Goal: Task Accomplishment & Management: Complete application form

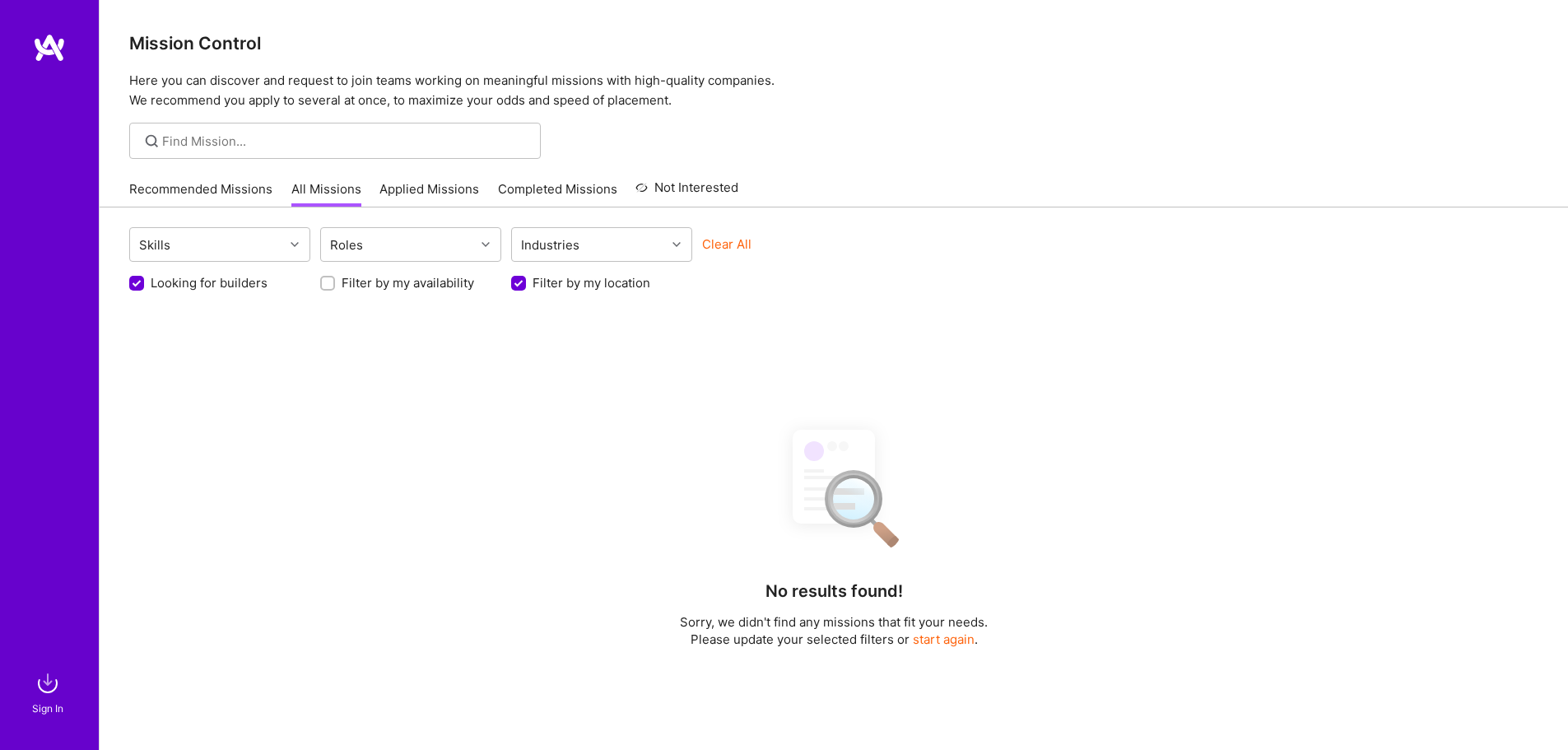
click at [205, 187] on link "Recommended Missions" at bounding box center [201, 193] width 144 height 27
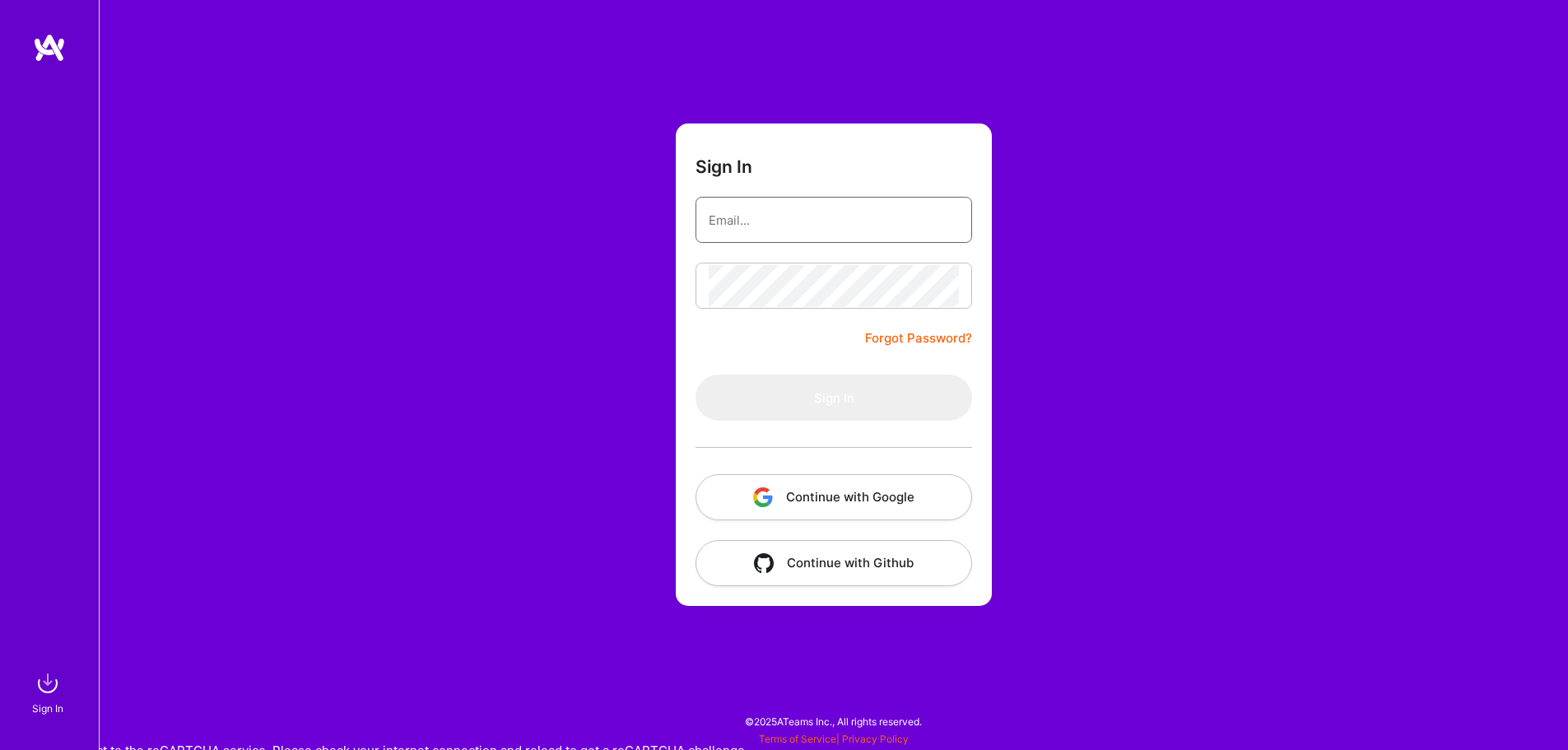
type input "[EMAIL_ADDRESS][DOMAIN_NAME]"
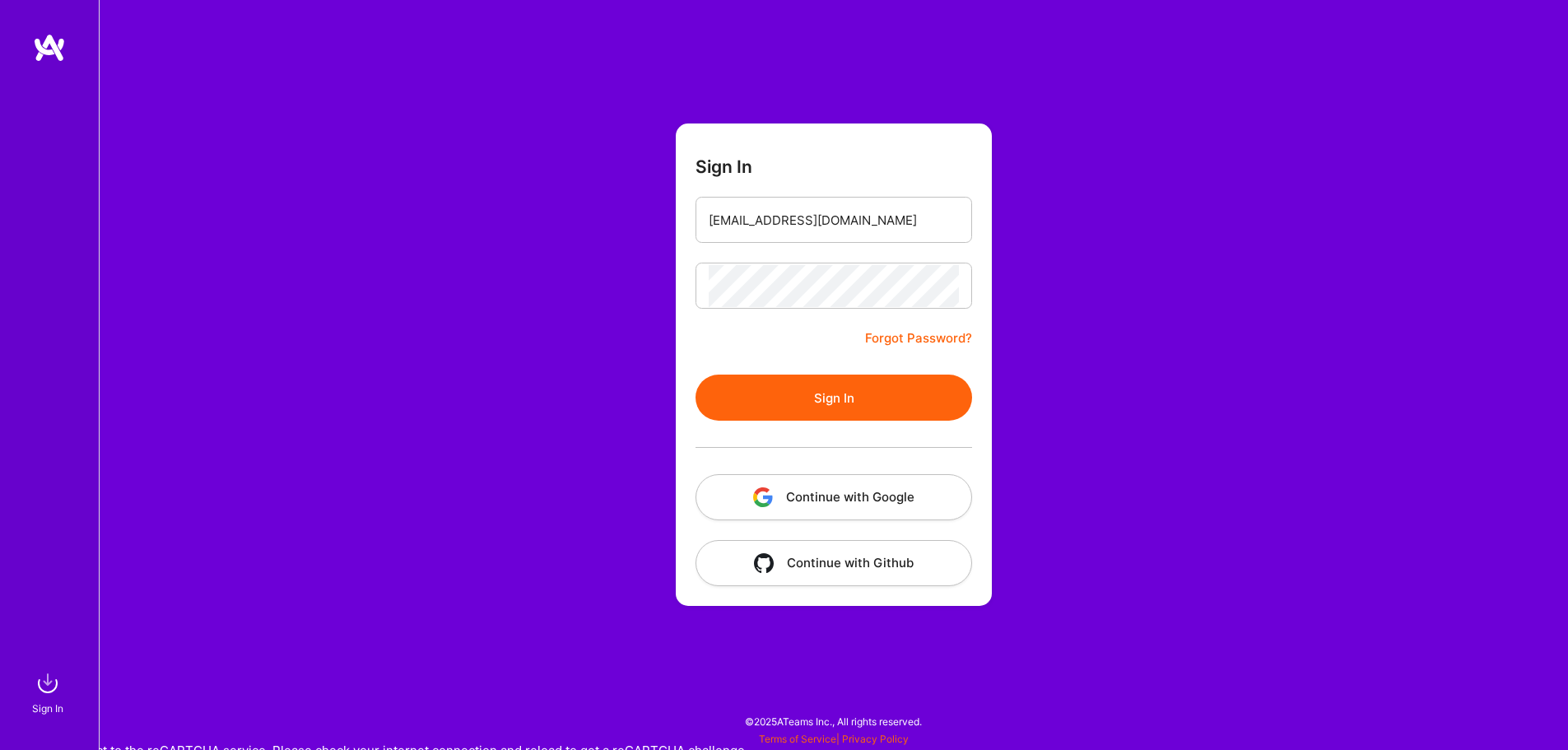
click at [836, 397] on button "Sign In" at bounding box center [833, 398] width 277 height 46
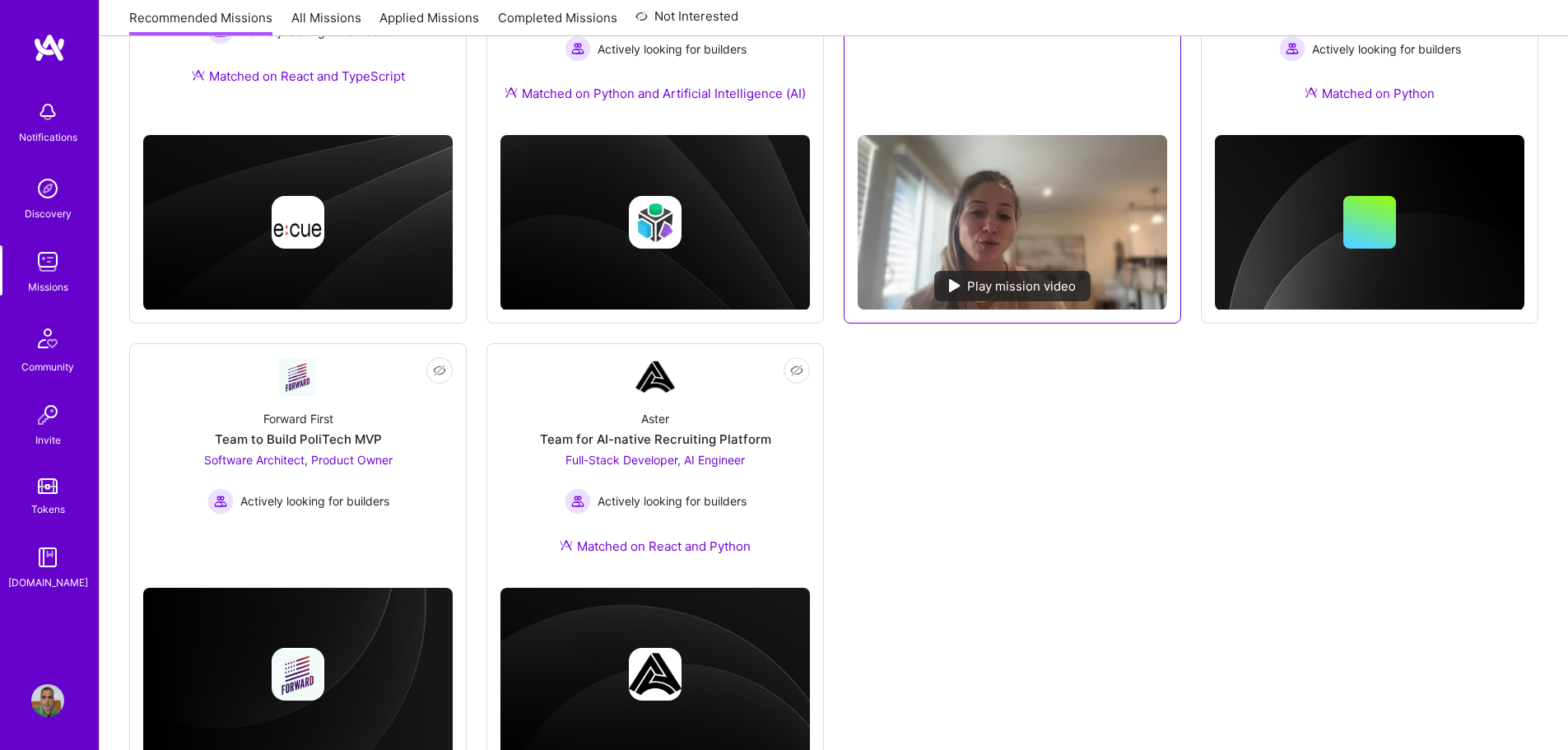
scroll to position [478, 0]
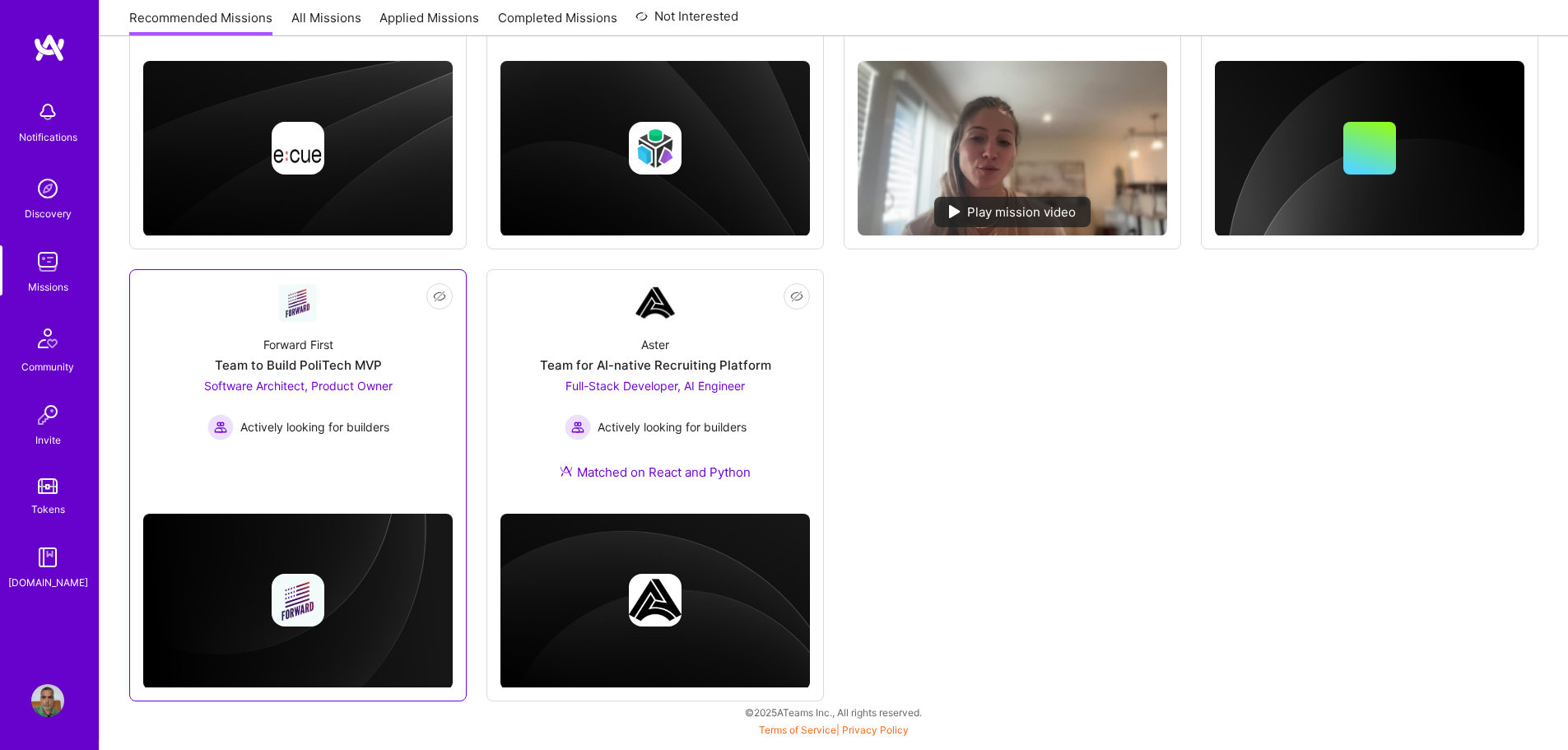
click at [350, 477] on link "Not Interested Forward First Team to Build PoliTech MVP Software Architect, Pro…" at bounding box center [298, 381] width 309 height 196
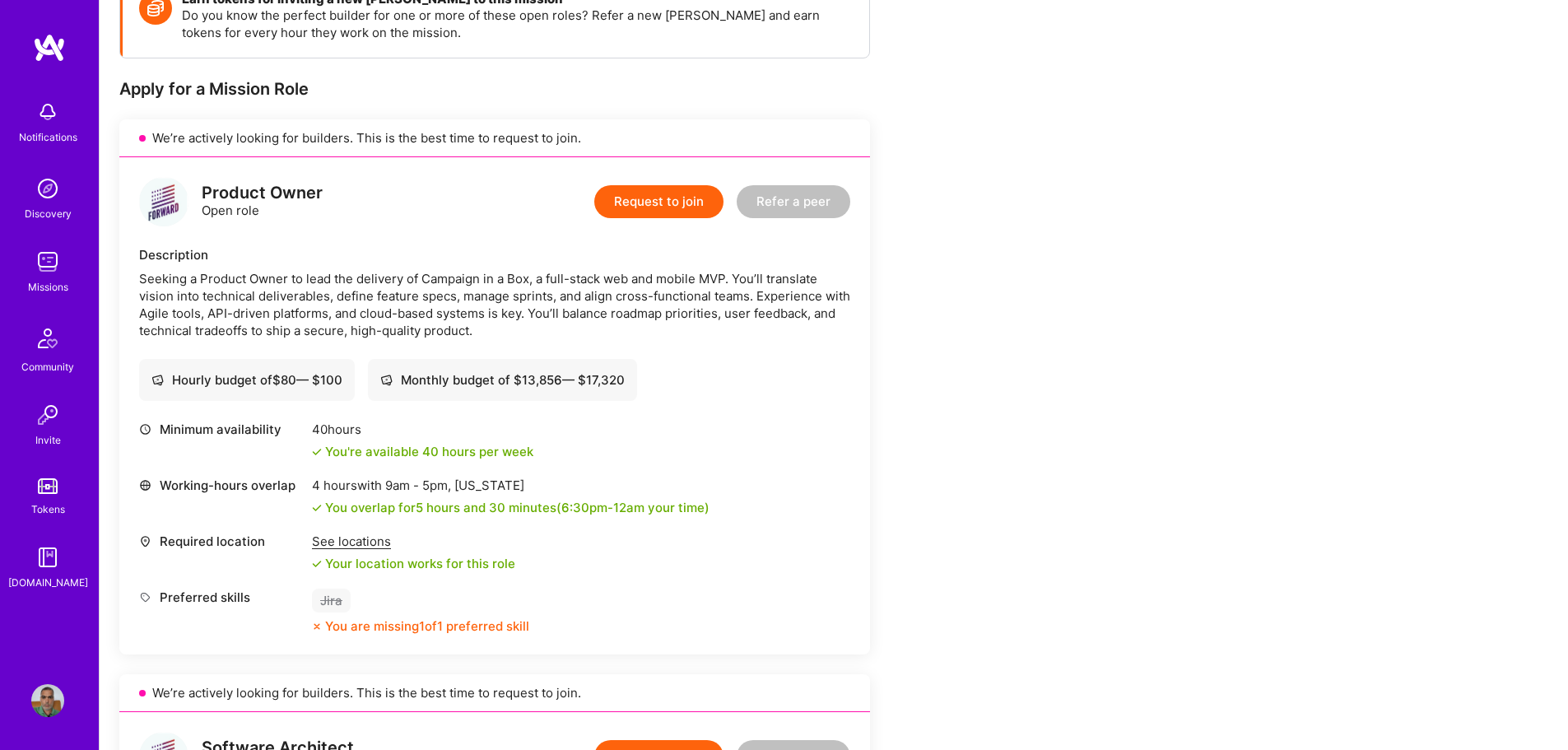
scroll to position [330, 0]
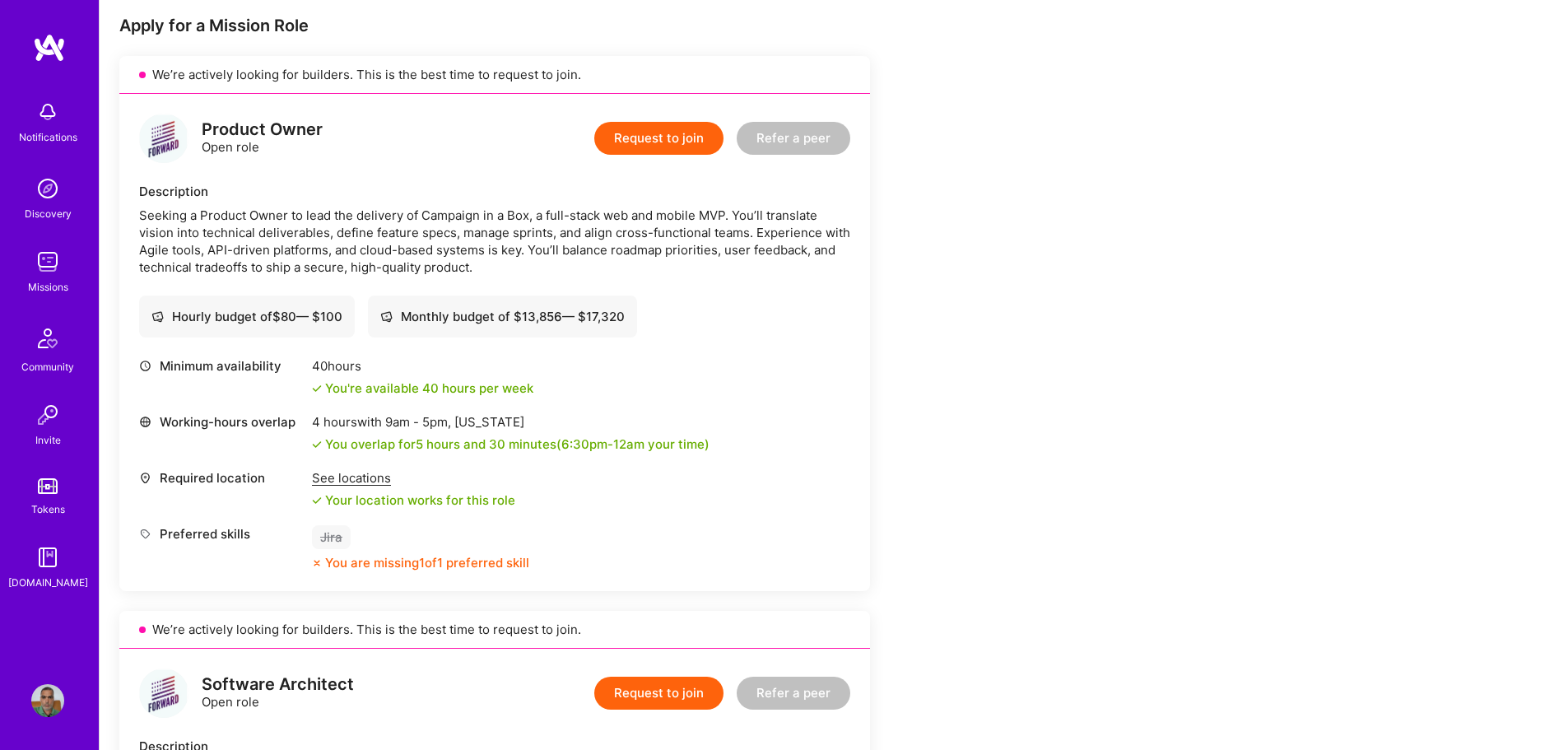
click at [680, 139] on button "Request to join" at bounding box center [658, 138] width 129 height 33
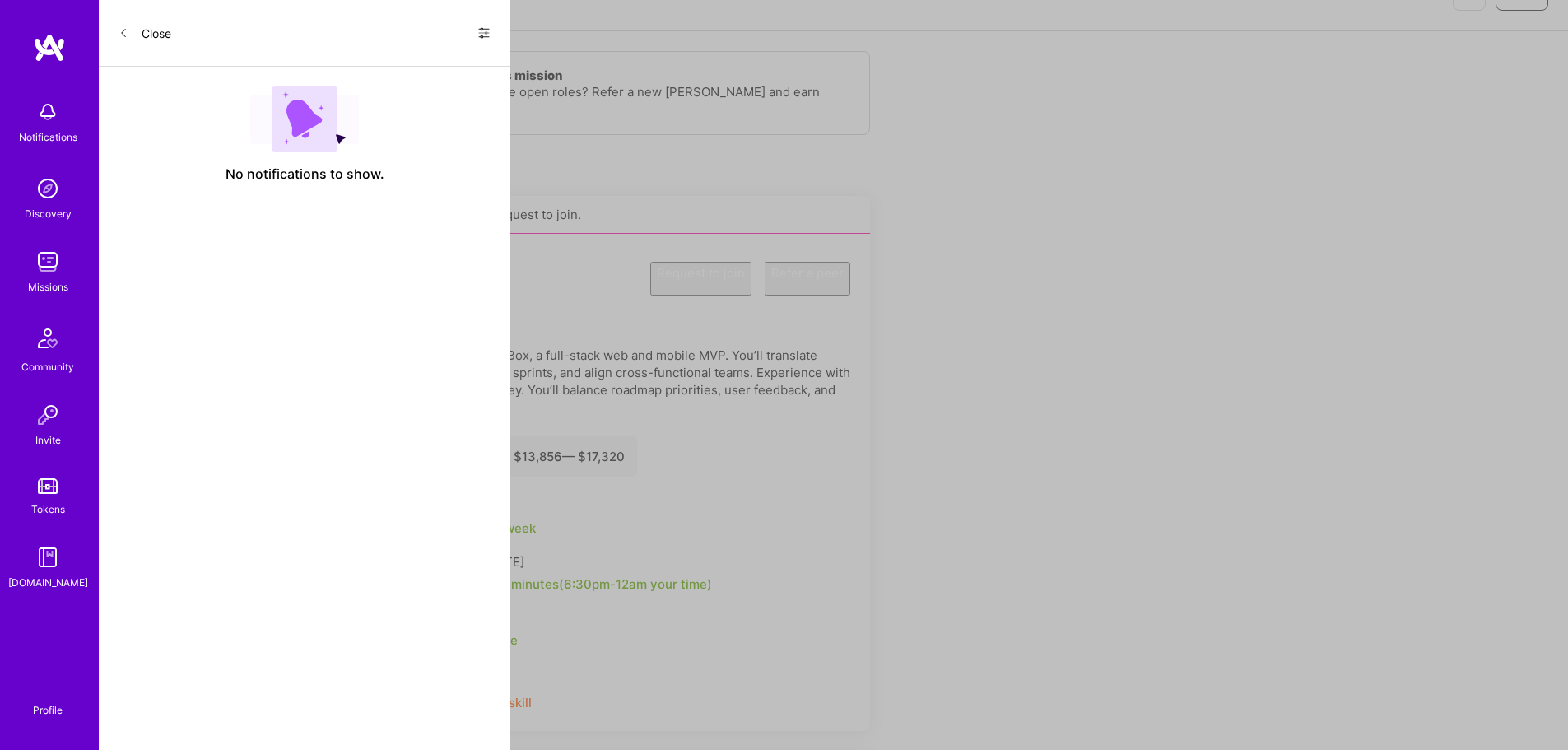
select select "IN"
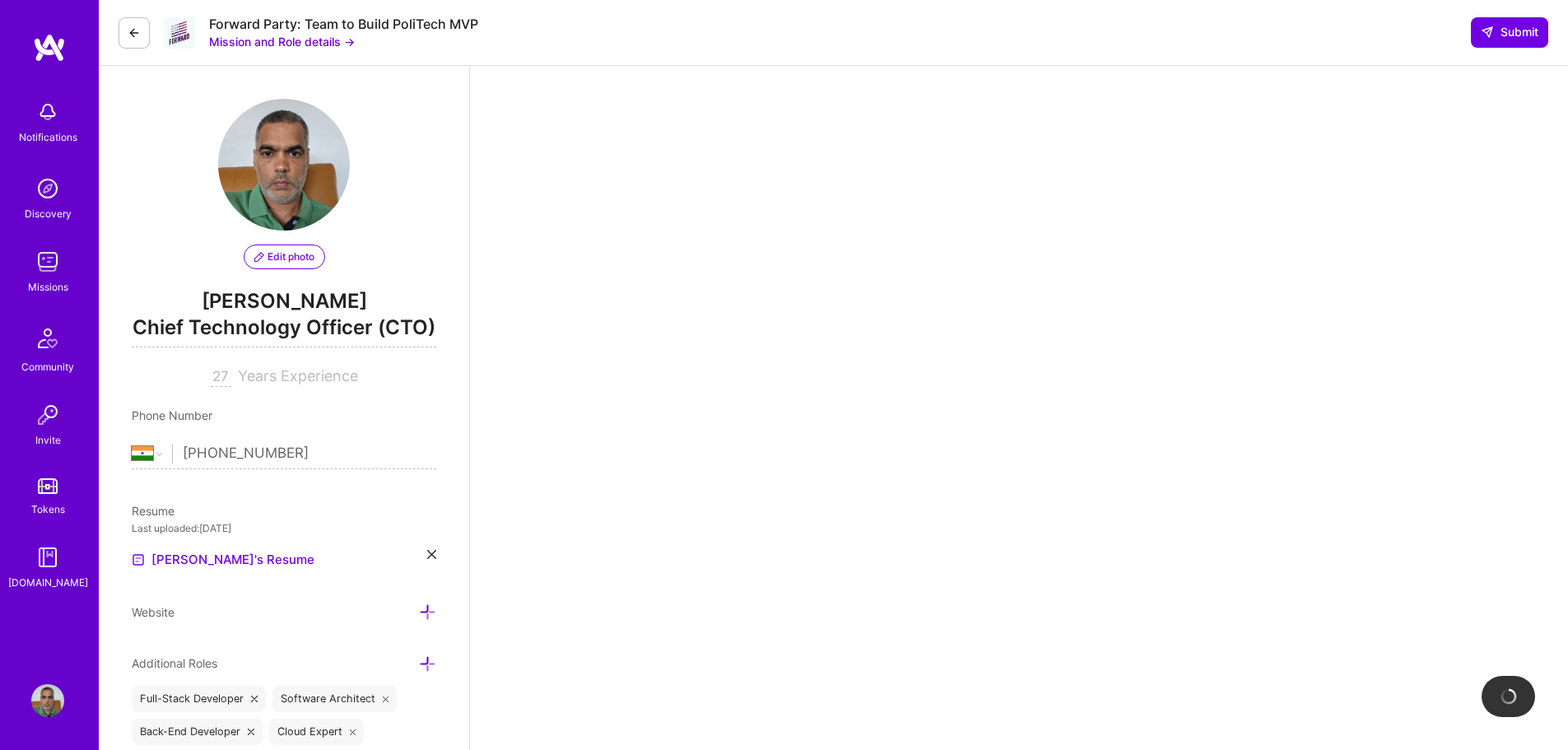
click at [131, 38] on icon at bounding box center [134, 33] width 13 height 13
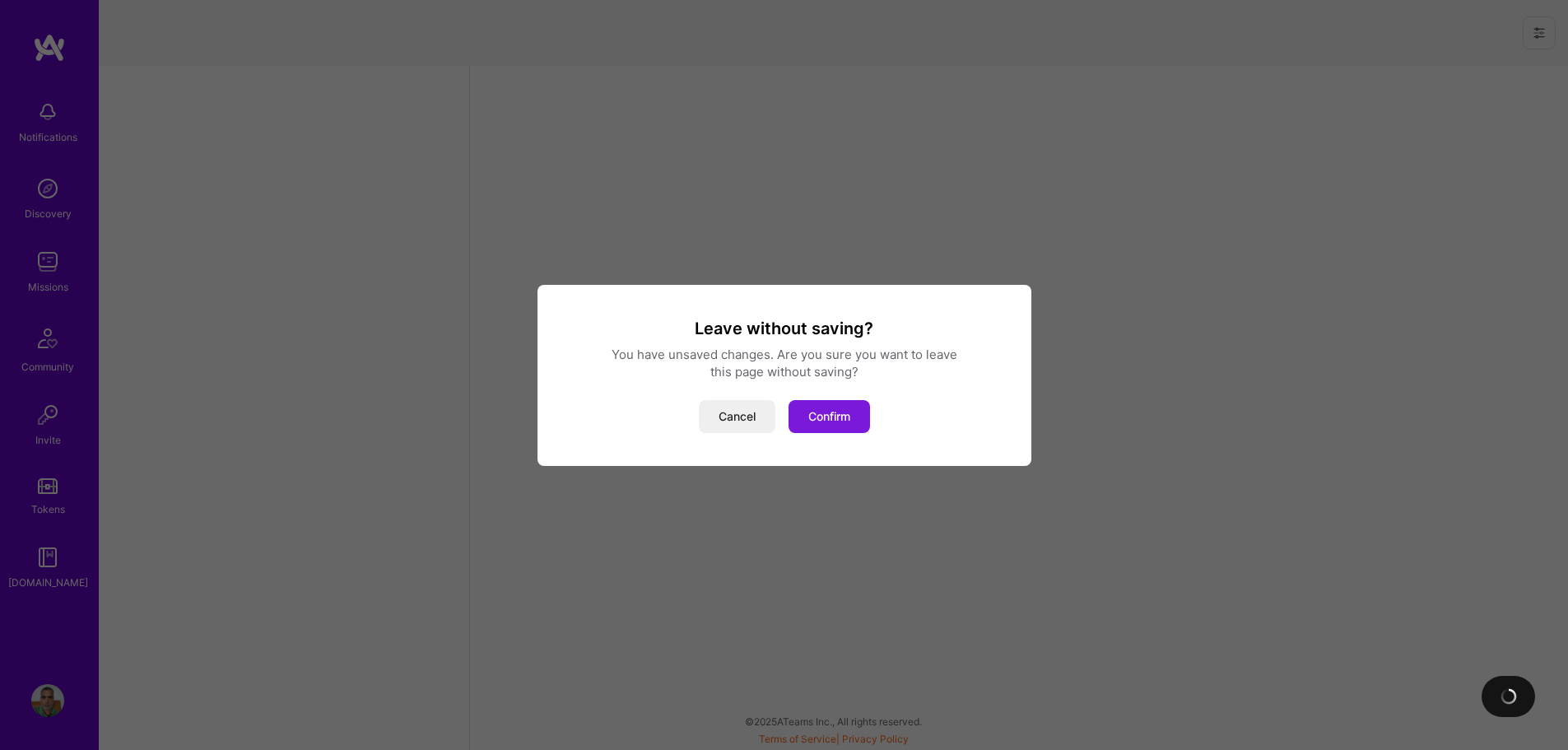
click at [806, 422] on button "Confirm" at bounding box center [829, 417] width 81 height 33
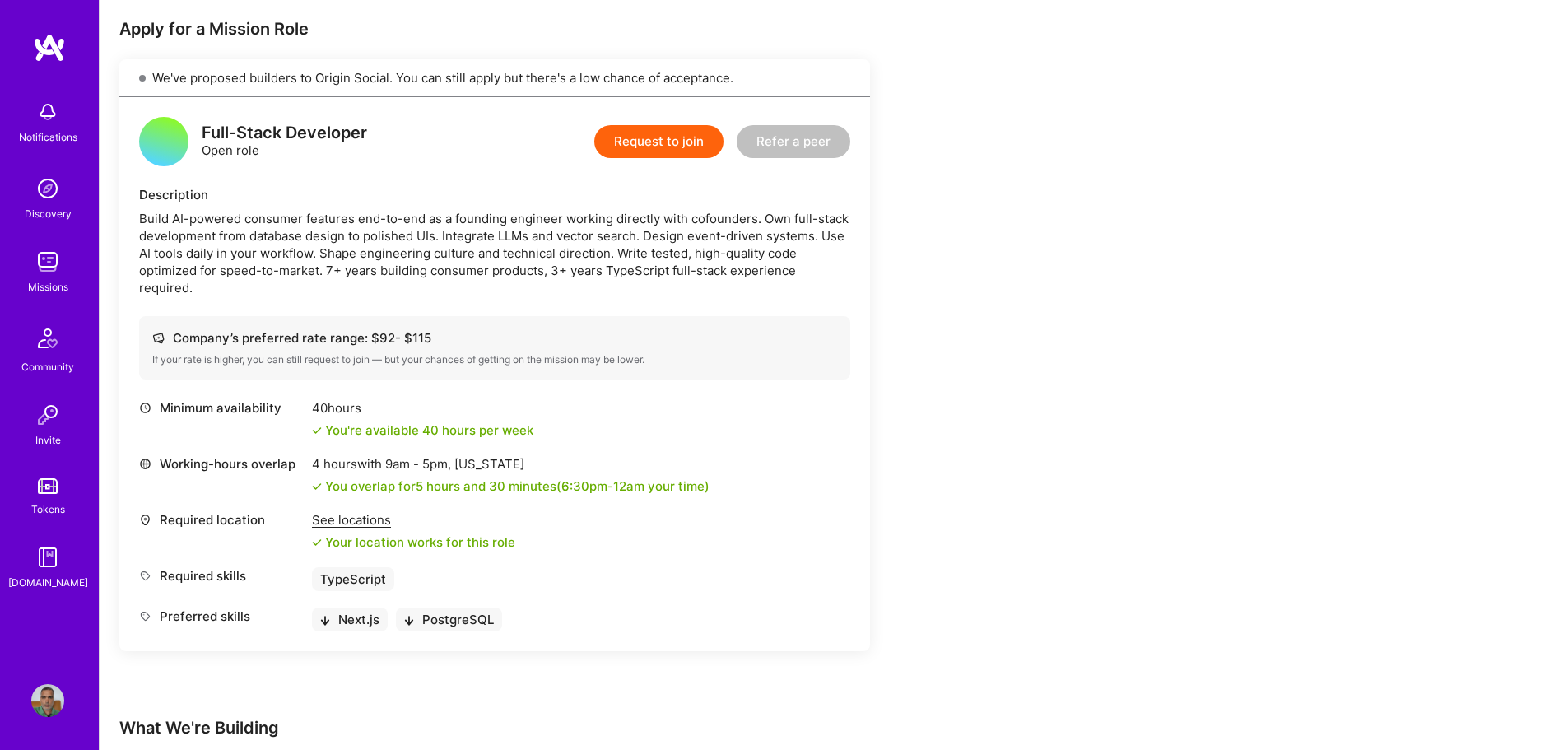
scroll to position [348, 0]
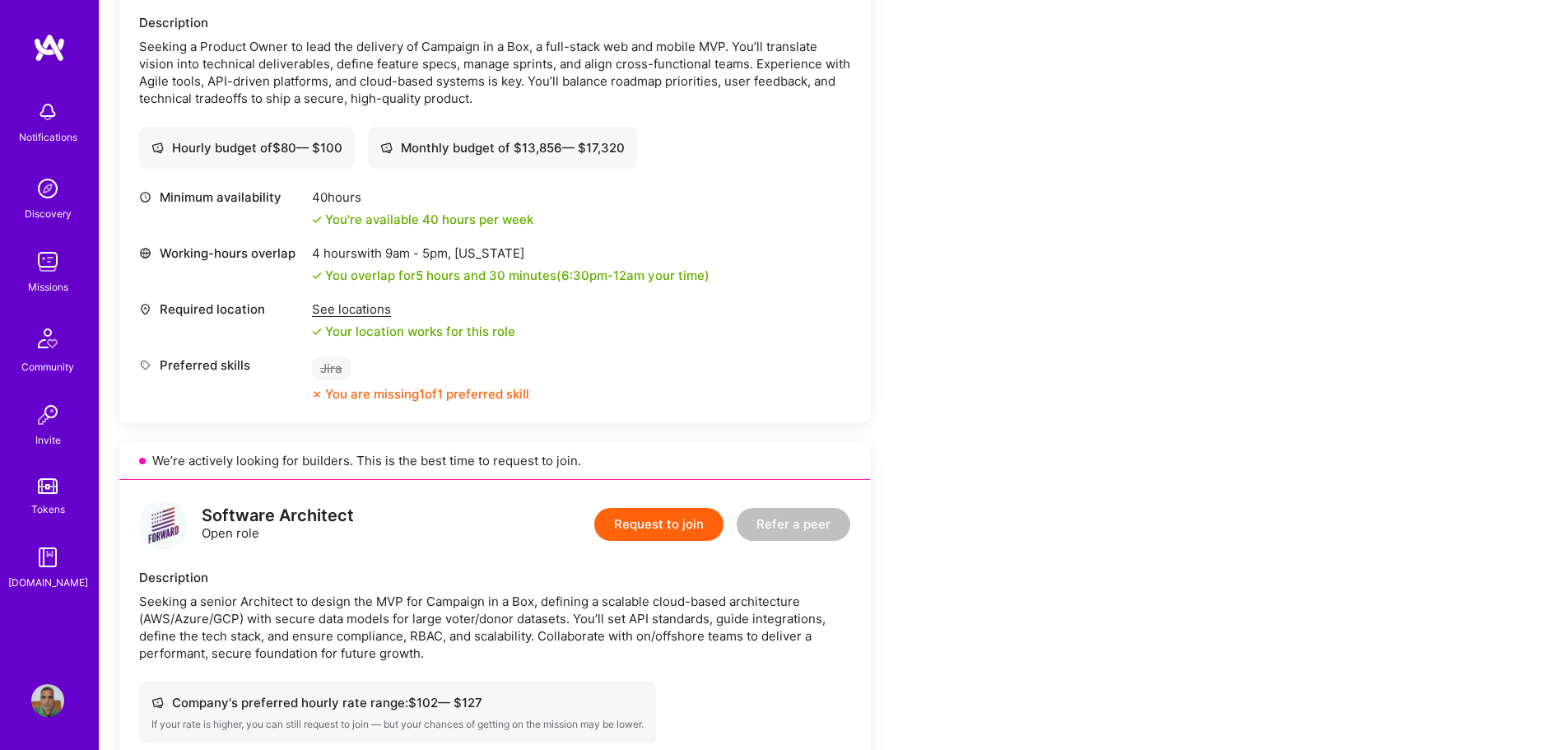
scroll to position [460, 0]
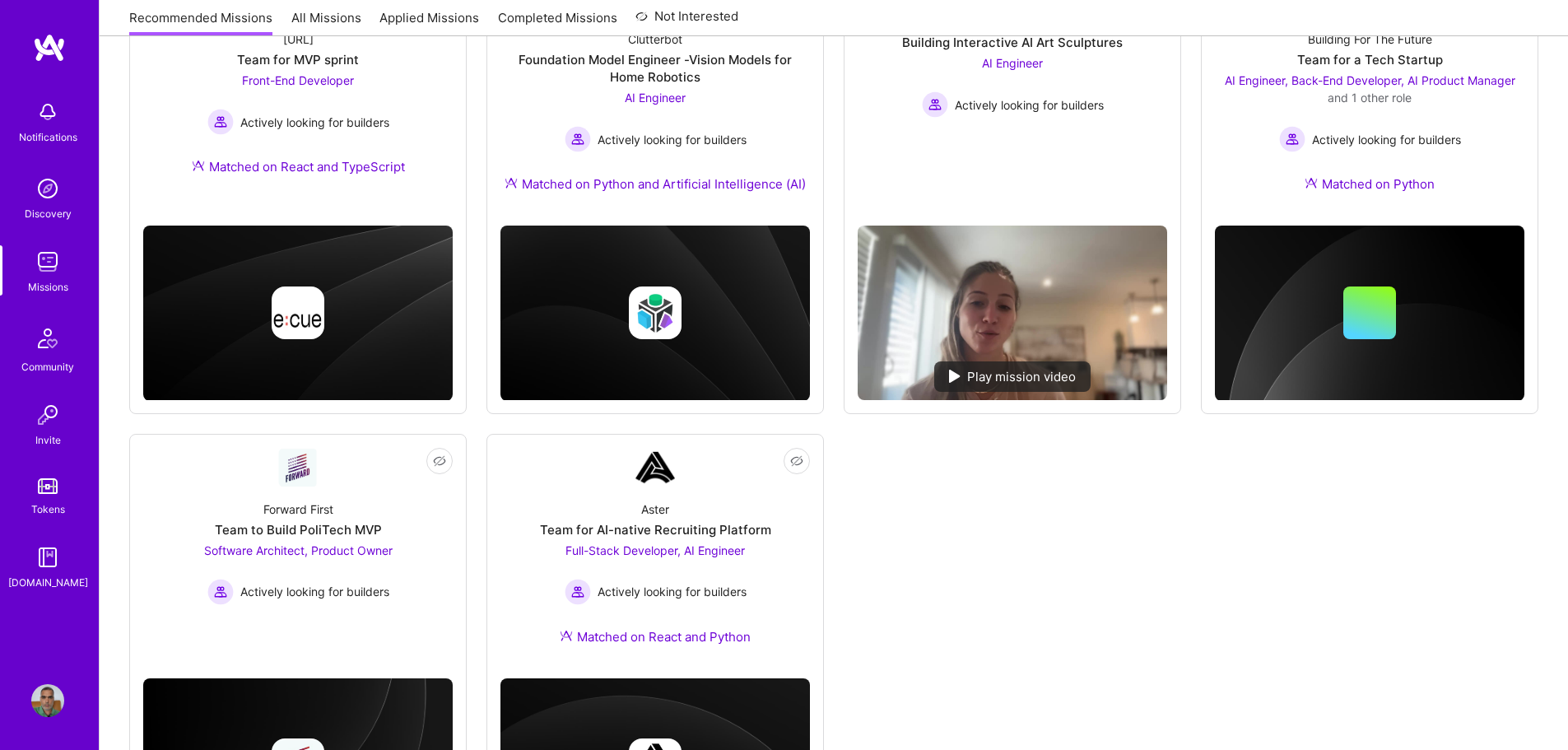
scroll to position [478, 0]
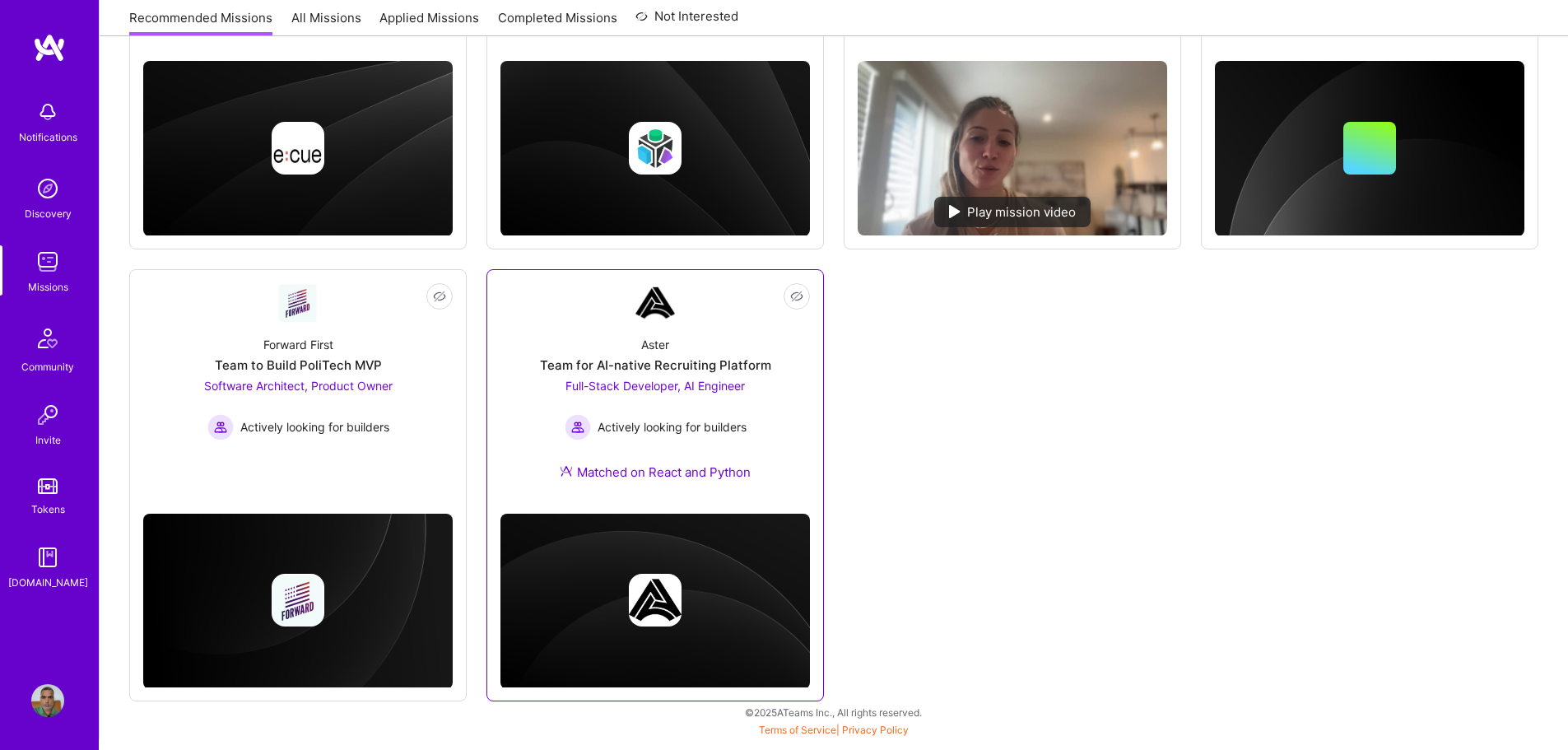
click at [689, 386] on span "Full-Stack Developer, AI Engineer" at bounding box center [654, 385] width 179 height 14
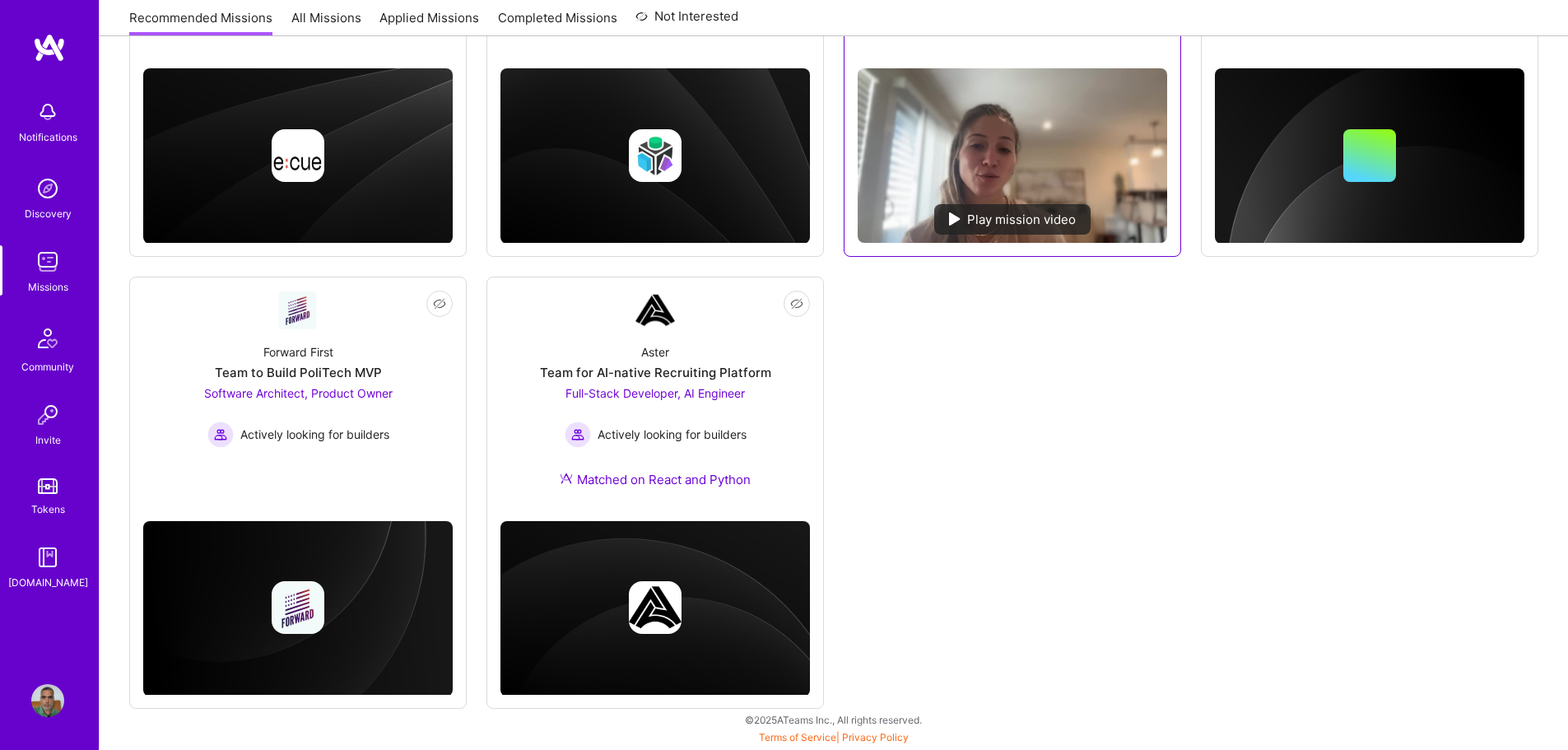
scroll to position [478, 0]
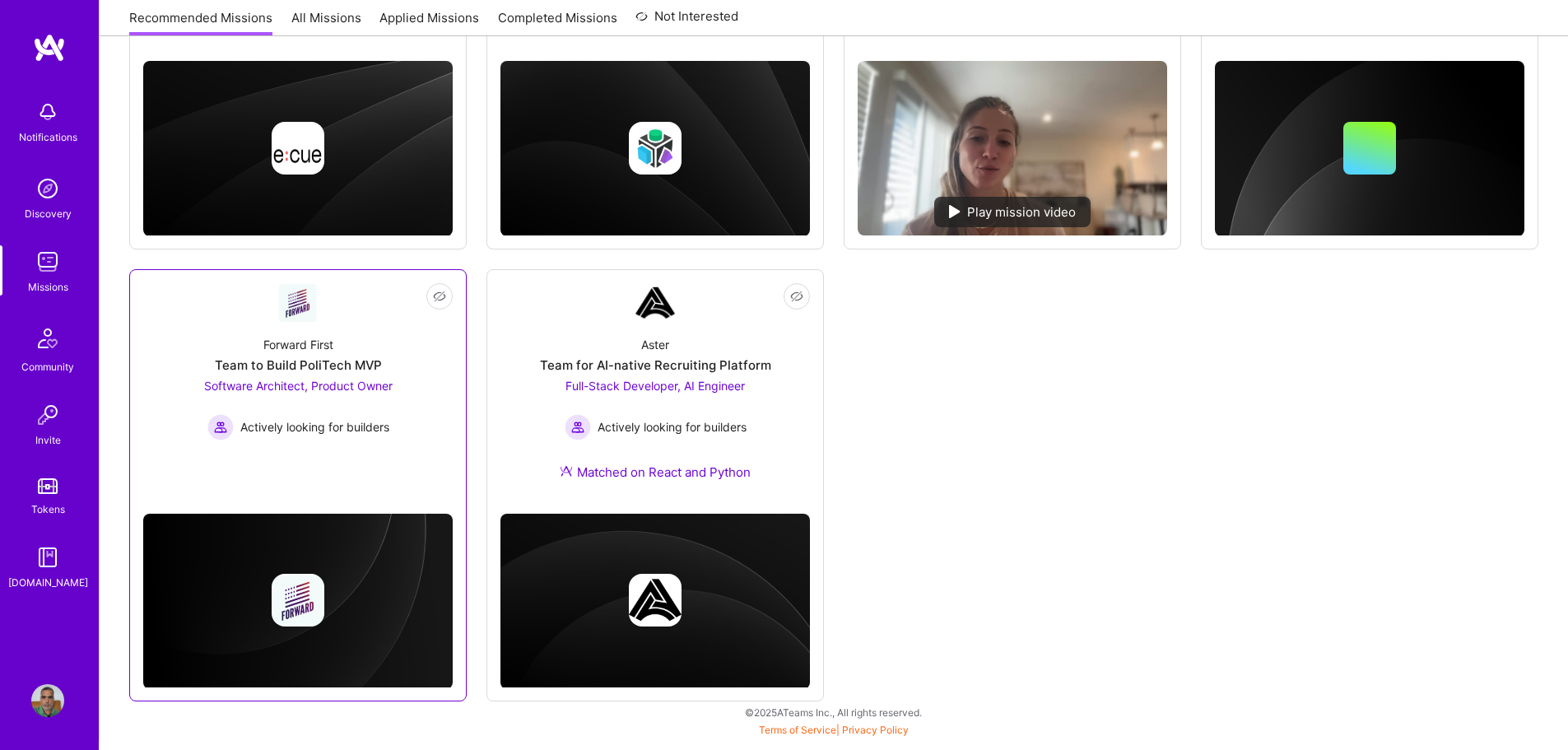
click at [357, 463] on link "Not Interested Forward First Team to Build PoliTech MVP Software Architect, Pro…" at bounding box center [298, 381] width 309 height 196
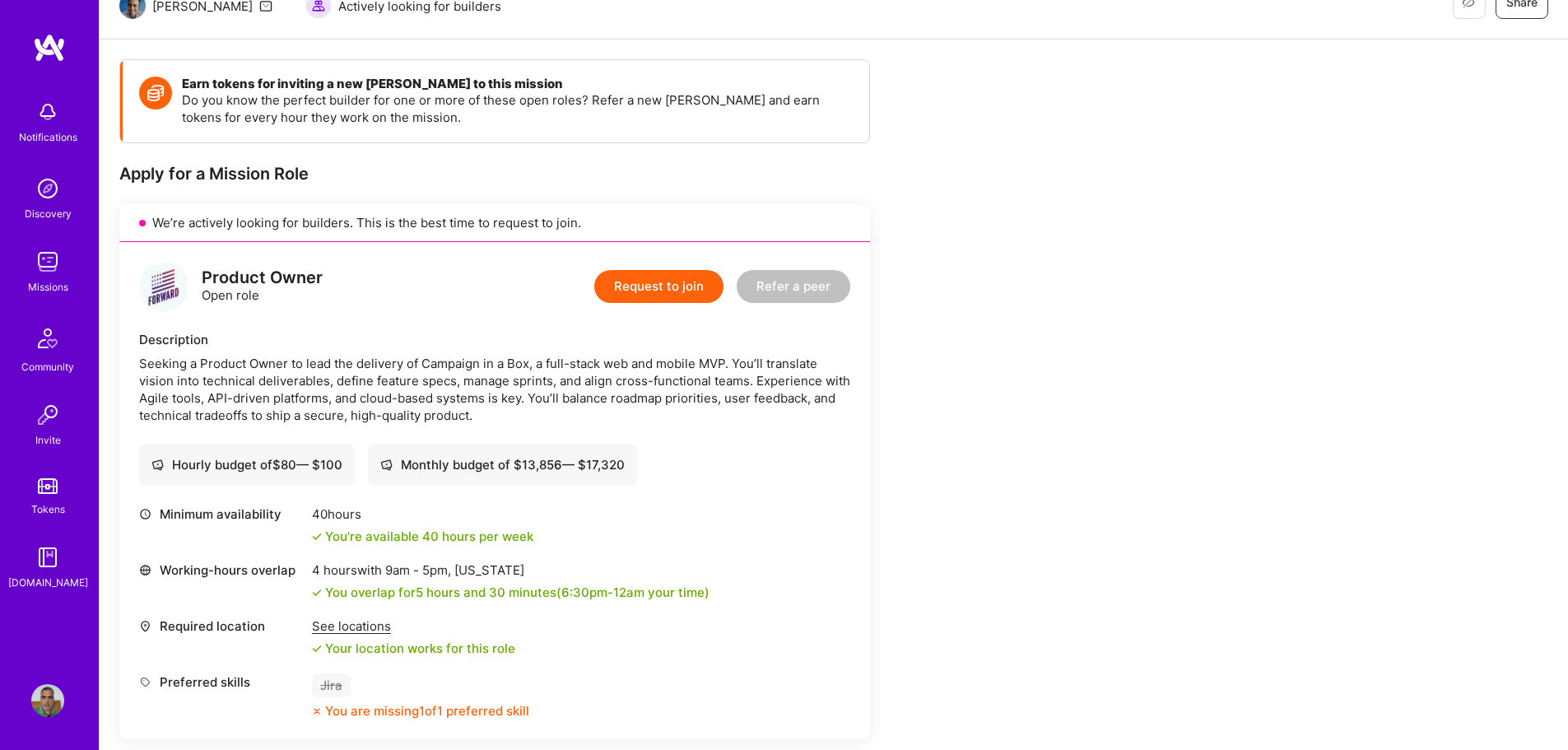
scroll to position [330, 0]
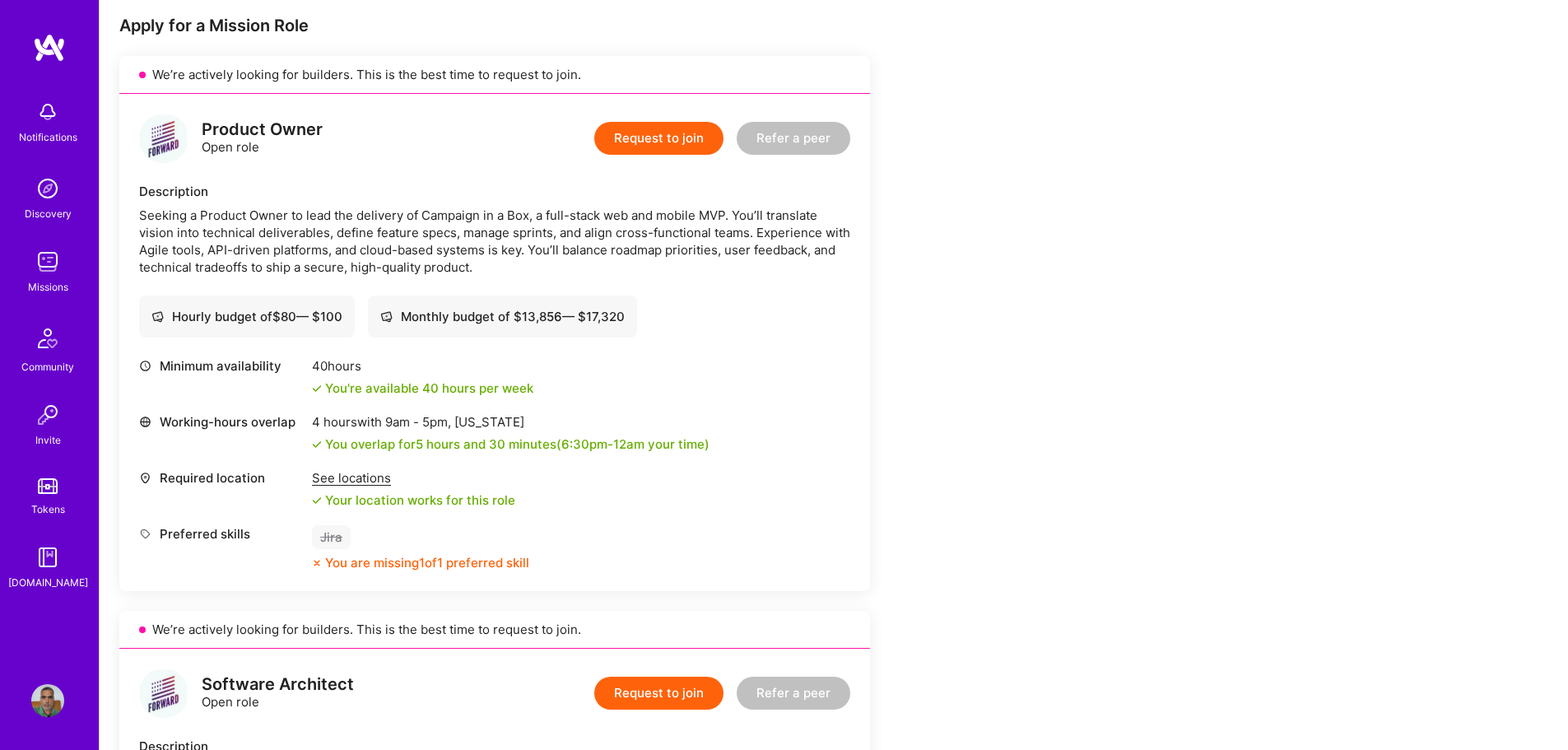
drag, startPoint x: 521, startPoint y: 312, endPoint x: 749, endPoint y: 316, distance: 228.0
click at [672, 311] on div "Hourly budget of $ 80 — $ 100 Monthly budget of $ 13,856 — $ 17,320" at bounding box center [494, 317] width 711 height 42
click at [731, 350] on div "Product Owner Open role Request to join Refer a peer Description Seeking a Prod…" at bounding box center [495, 342] width 751 height 497
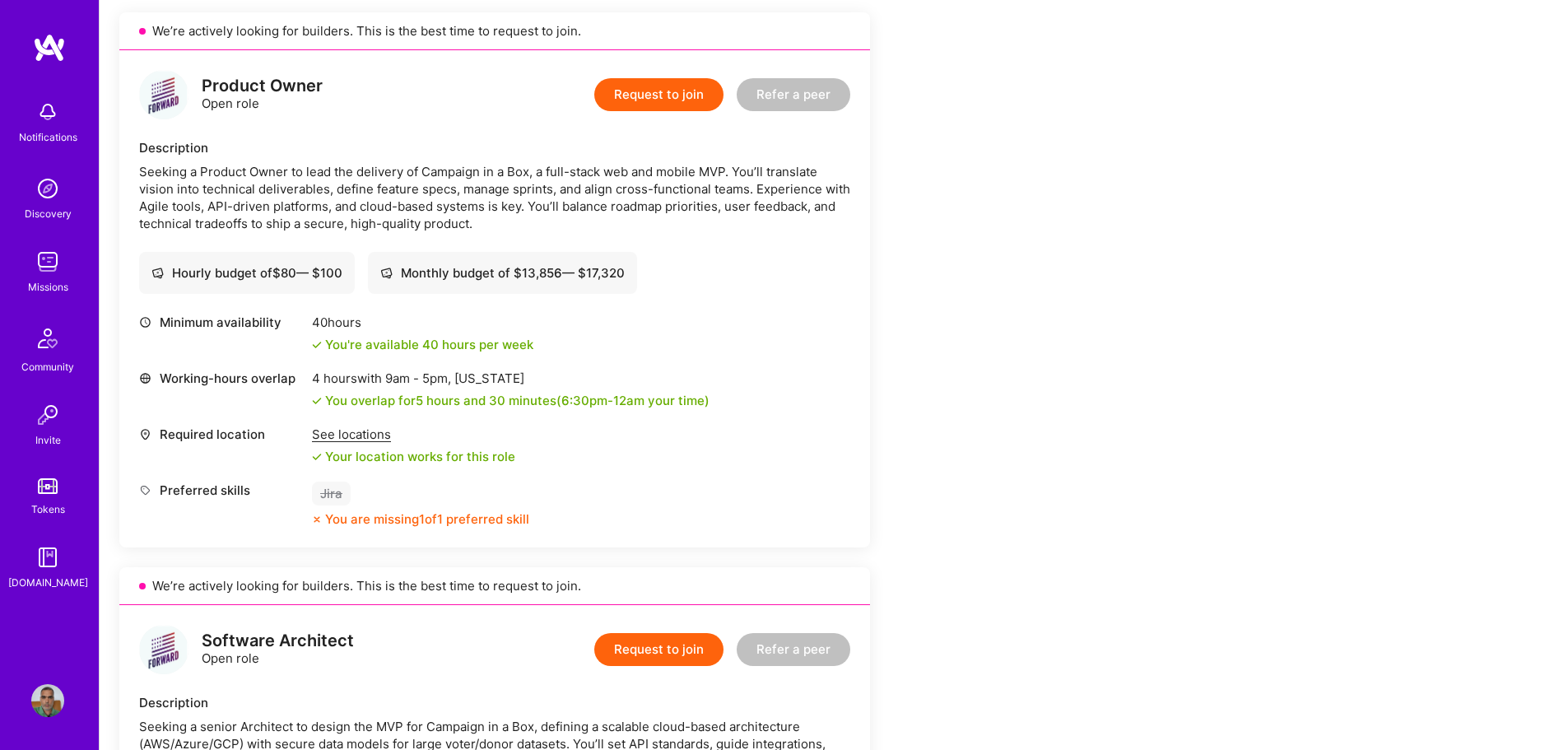
scroll to position [412, 0]
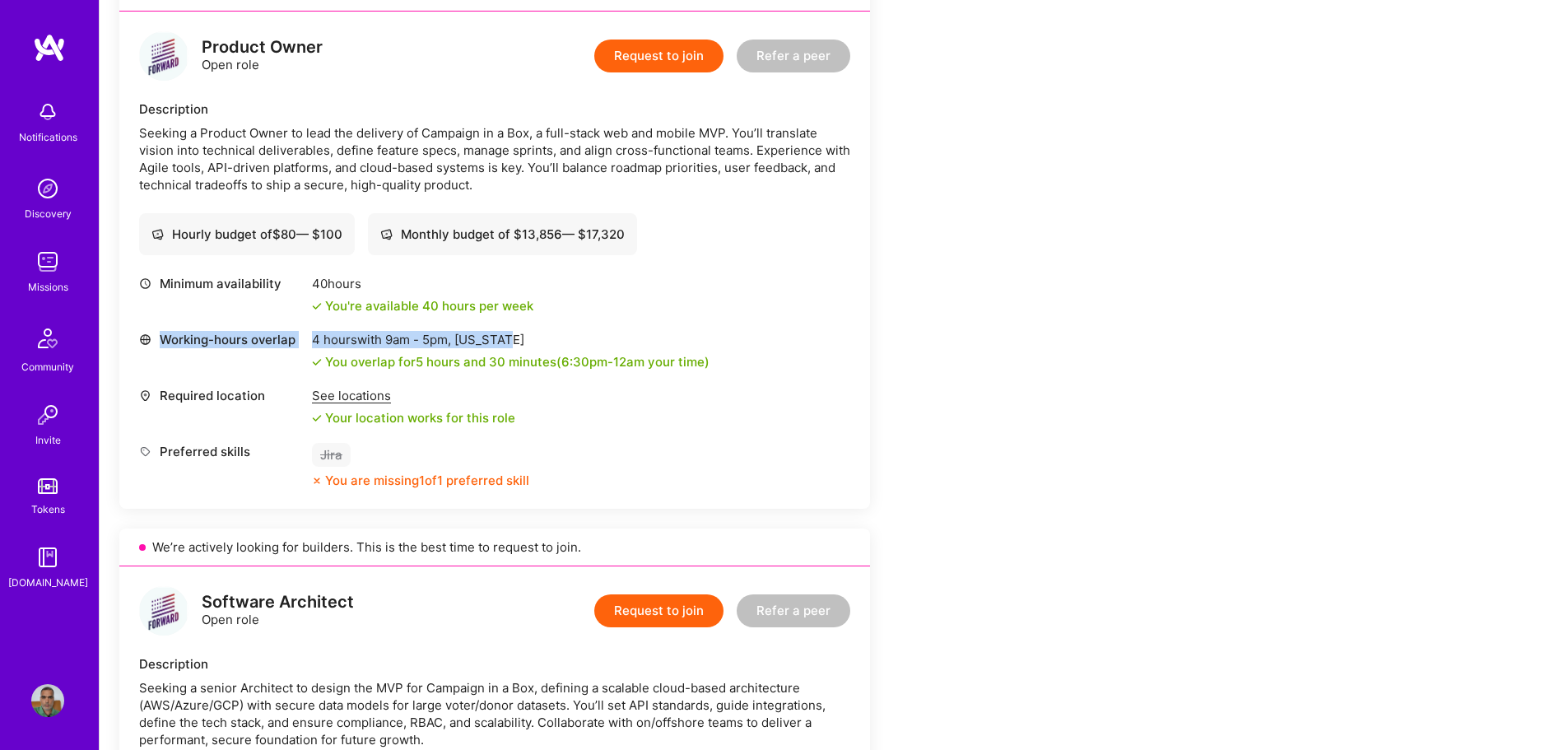
drag, startPoint x: 306, startPoint y: 335, endPoint x: 617, endPoint y: 349, distance: 311.3
click at [605, 342] on div "Working-hours overlap 4 hours with 9am - 5pm , [US_STATE] You overlap for 5 hou…" at bounding box center [494, 350] width 711 height 39
click at [635, 389] on div "Required location See locations Your location works for this role" at bounding box center [494, 406] width 711 height 39
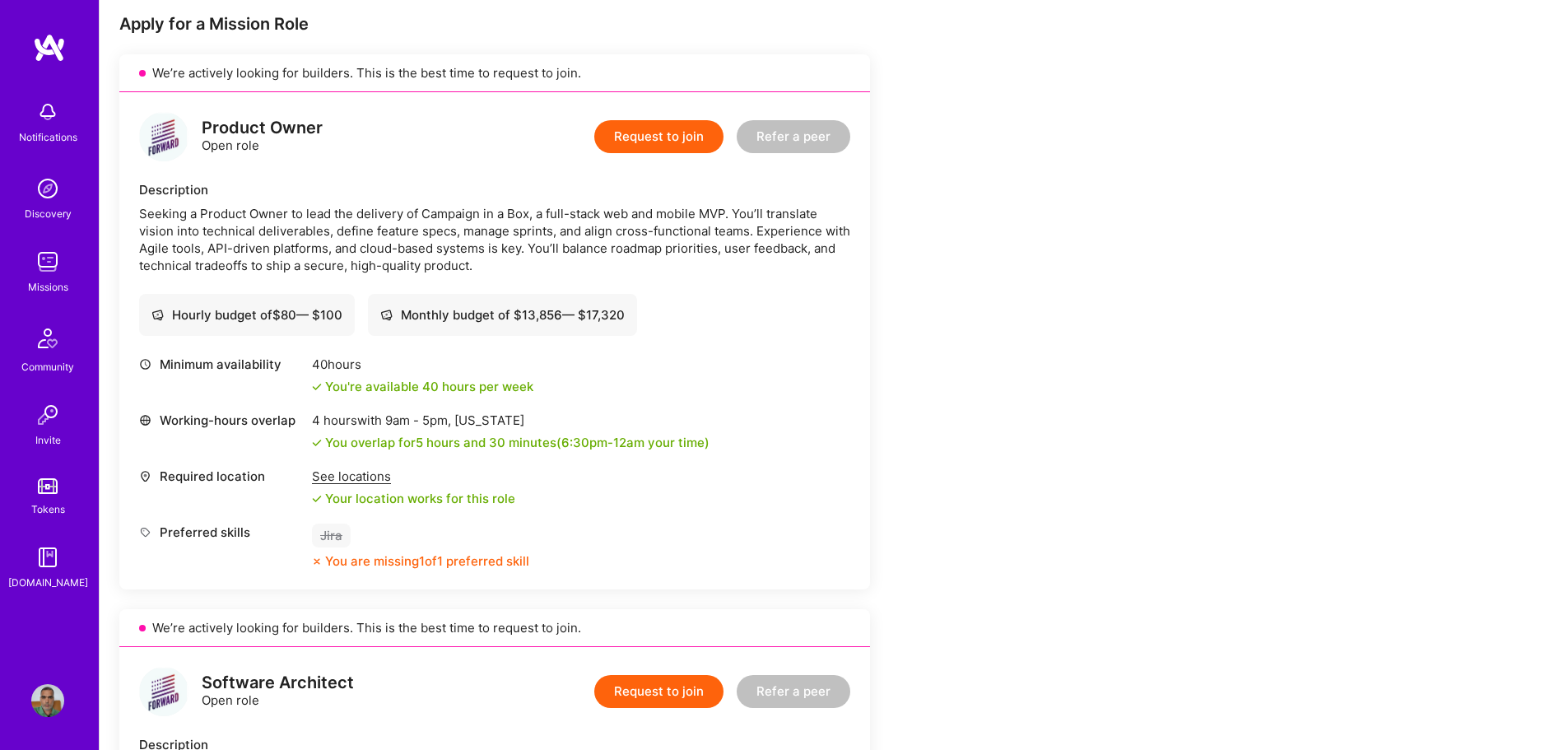
scroll to position [330, 0]
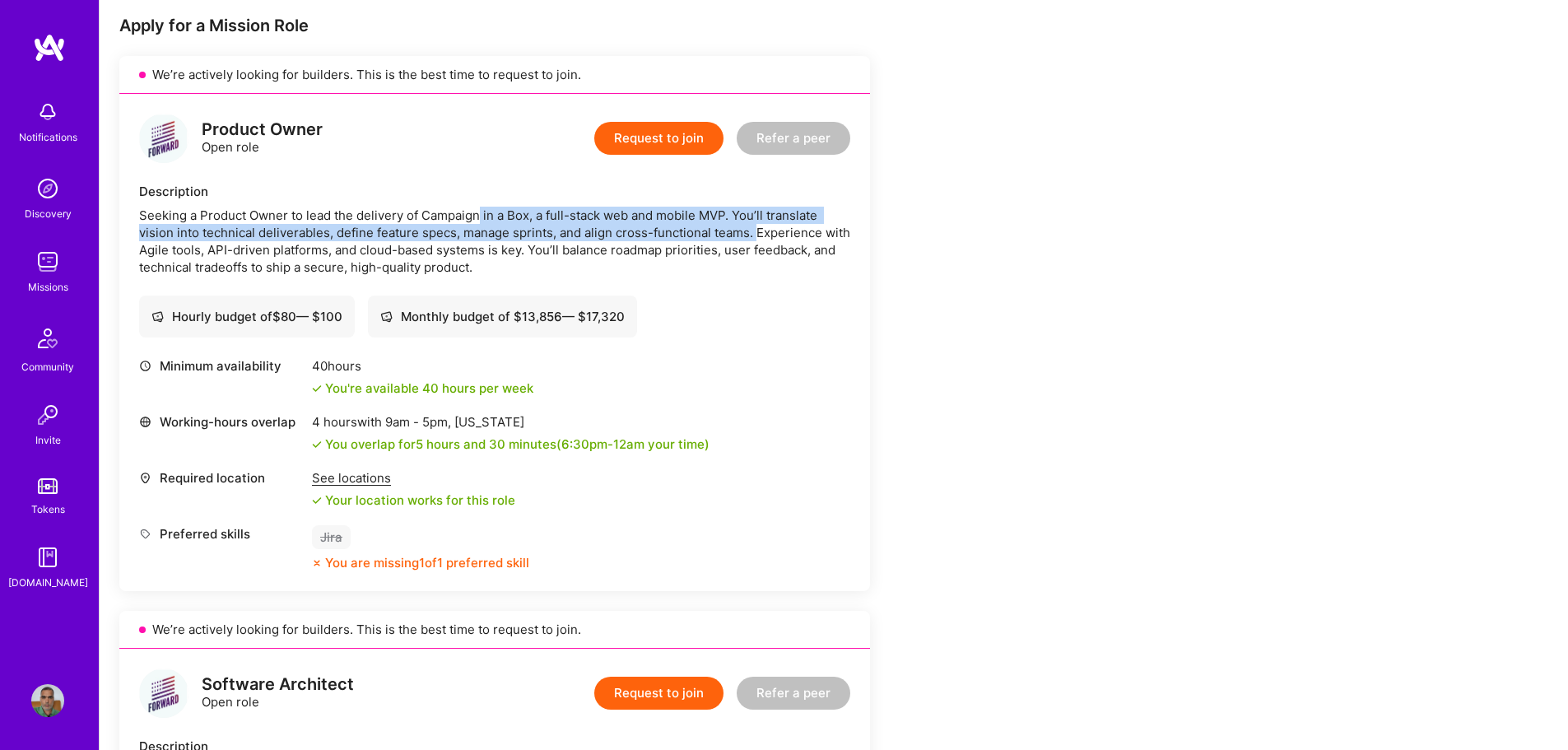
drag, startPoint x: 484, startPoint y: 212, endPoint x: 782, endPoint y: 229, distance: 298.5
click at [782, 229] on div "Seeking a Product Owner to lead the delivery of Campaign in a Box, a full-stack…" at bounding box center [494, 241] width 711 height 69
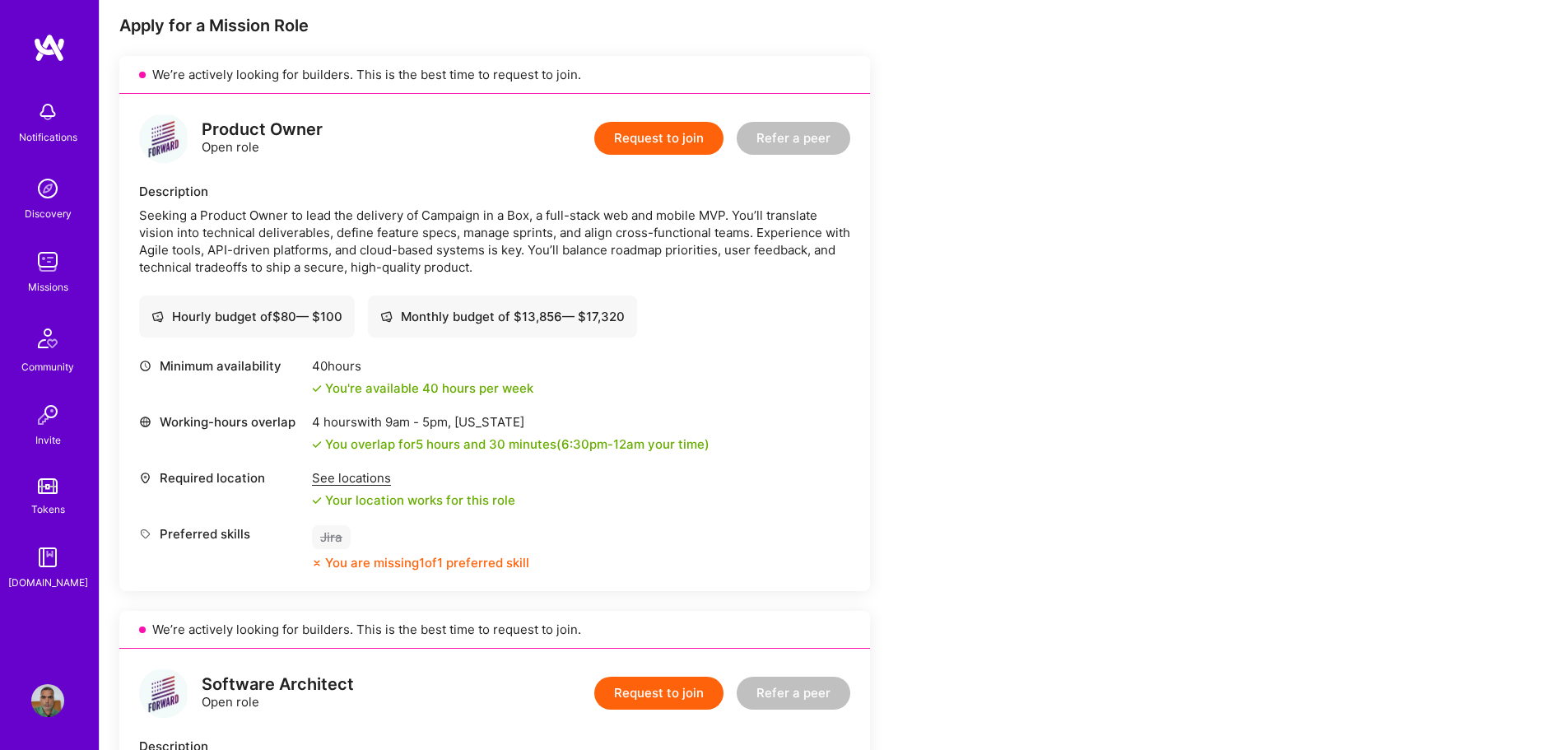
click at [708, 241] on div "Seeking a Product Owner to lead the delivery of Campaign in a Box, a full-stack…" at bounding box center [494, 241] width 711 height 69
drag, startPoint x: 241, startPoint y: 237, endPoint x: 425, endPoint y: 252, distance: 184.6
click at [374, 238] on div "Seeking a Product Owner to lead the delivery of Campaign in a Box, a full-stack…" at bounding box center [494, 241] width 711 height 69
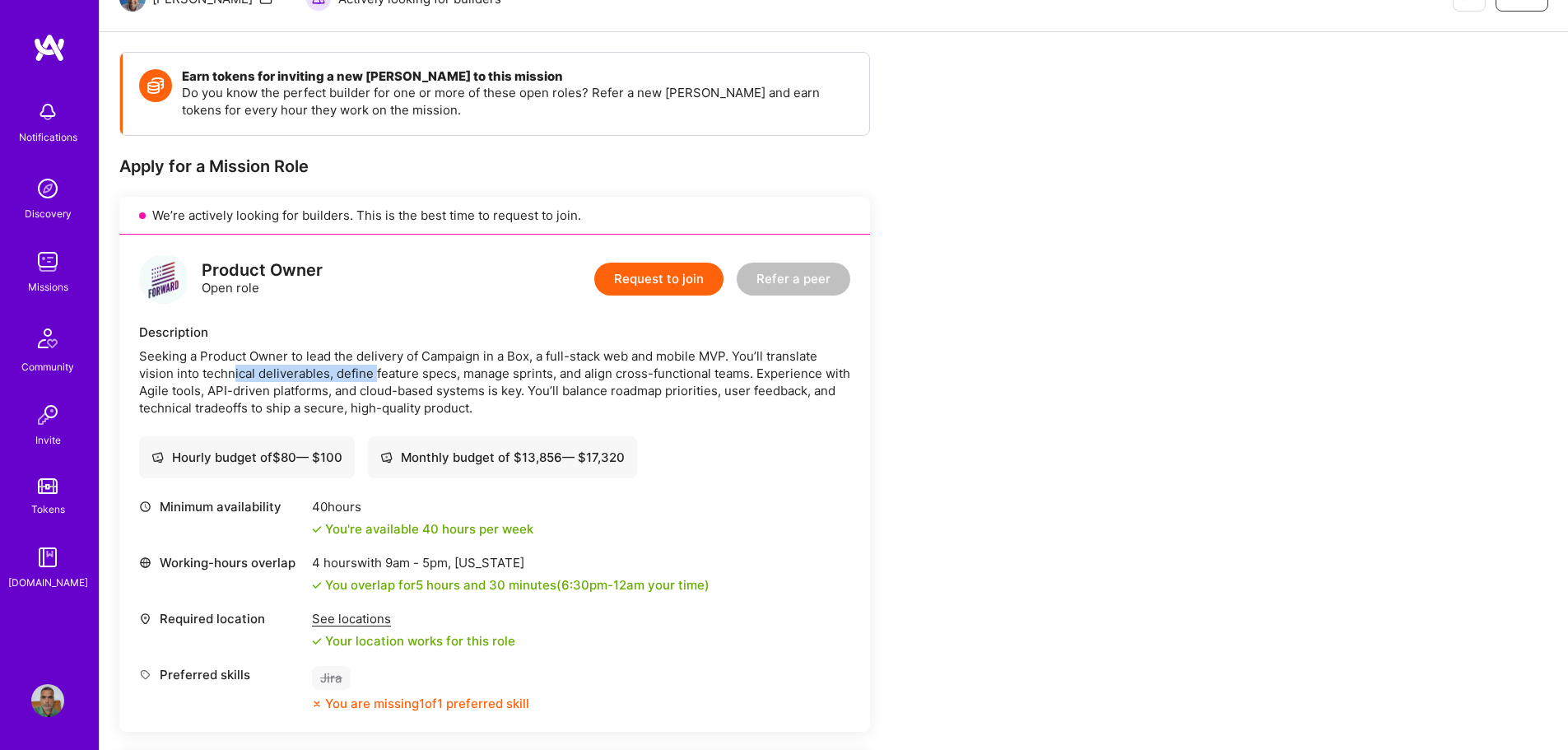
scroll to position [165, 0]
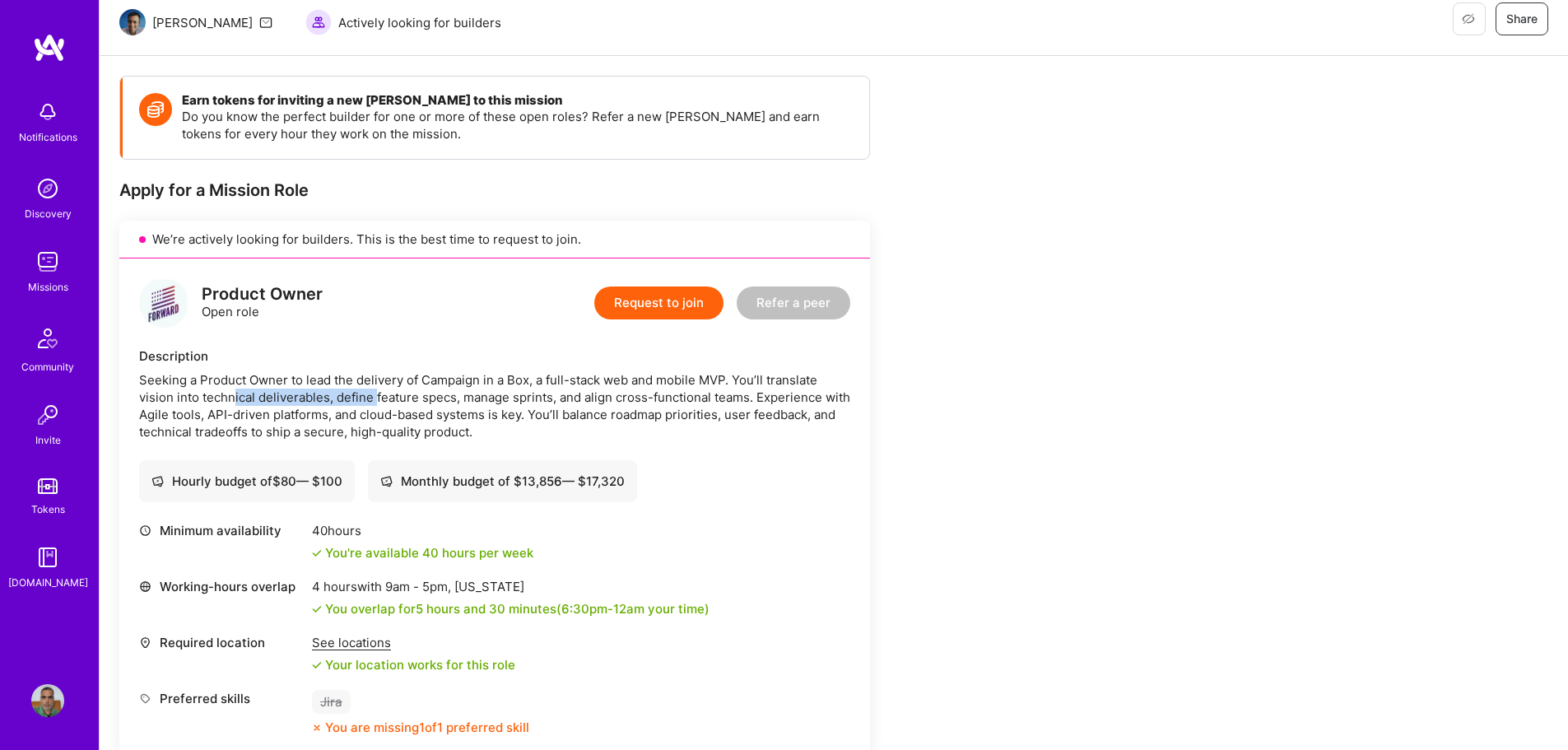
click at [57, 50] on img at bounding box center [49, 47] width 33 height 30
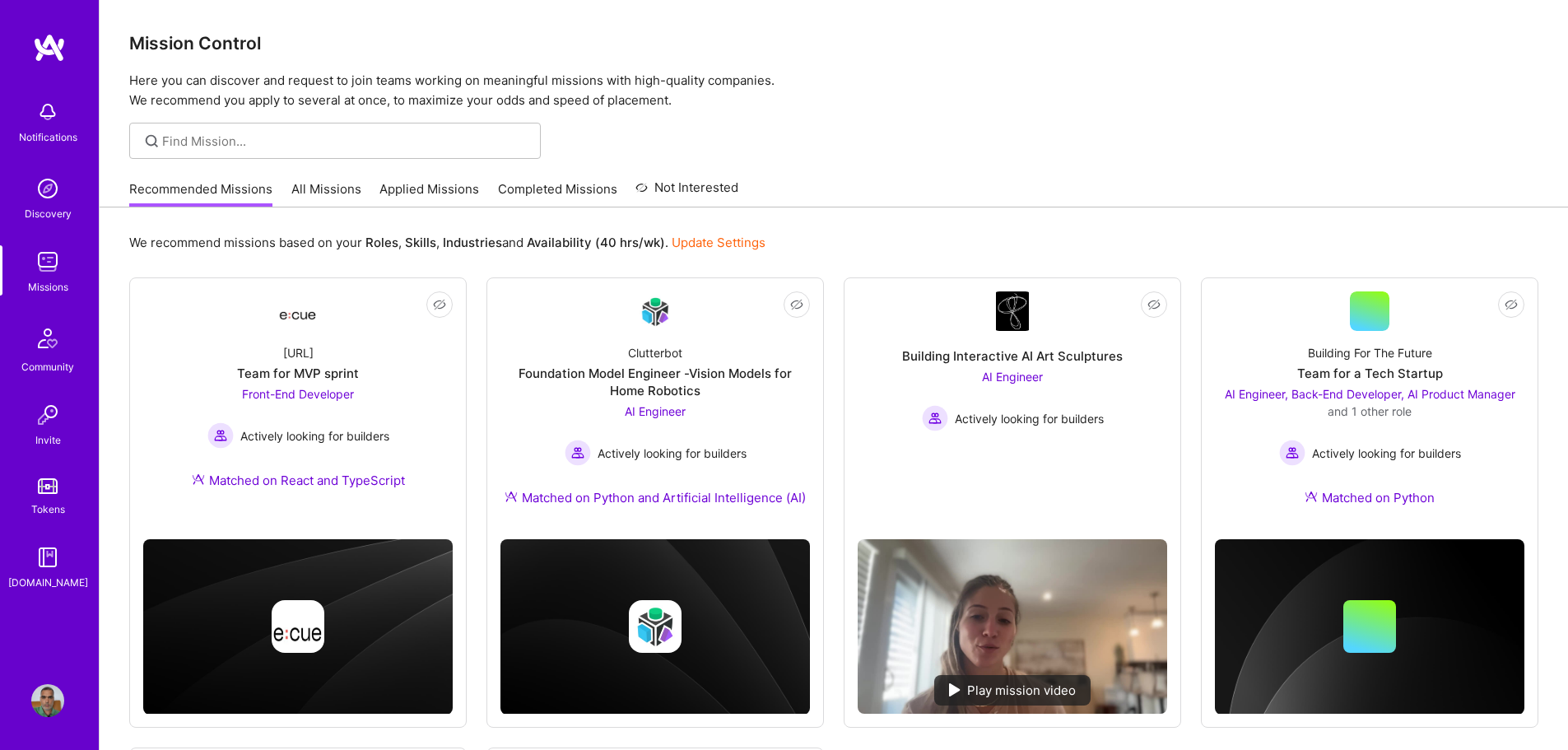
click at [332, 187] on link "All Missions" at bounding box center [326, 193] width 70 height 27
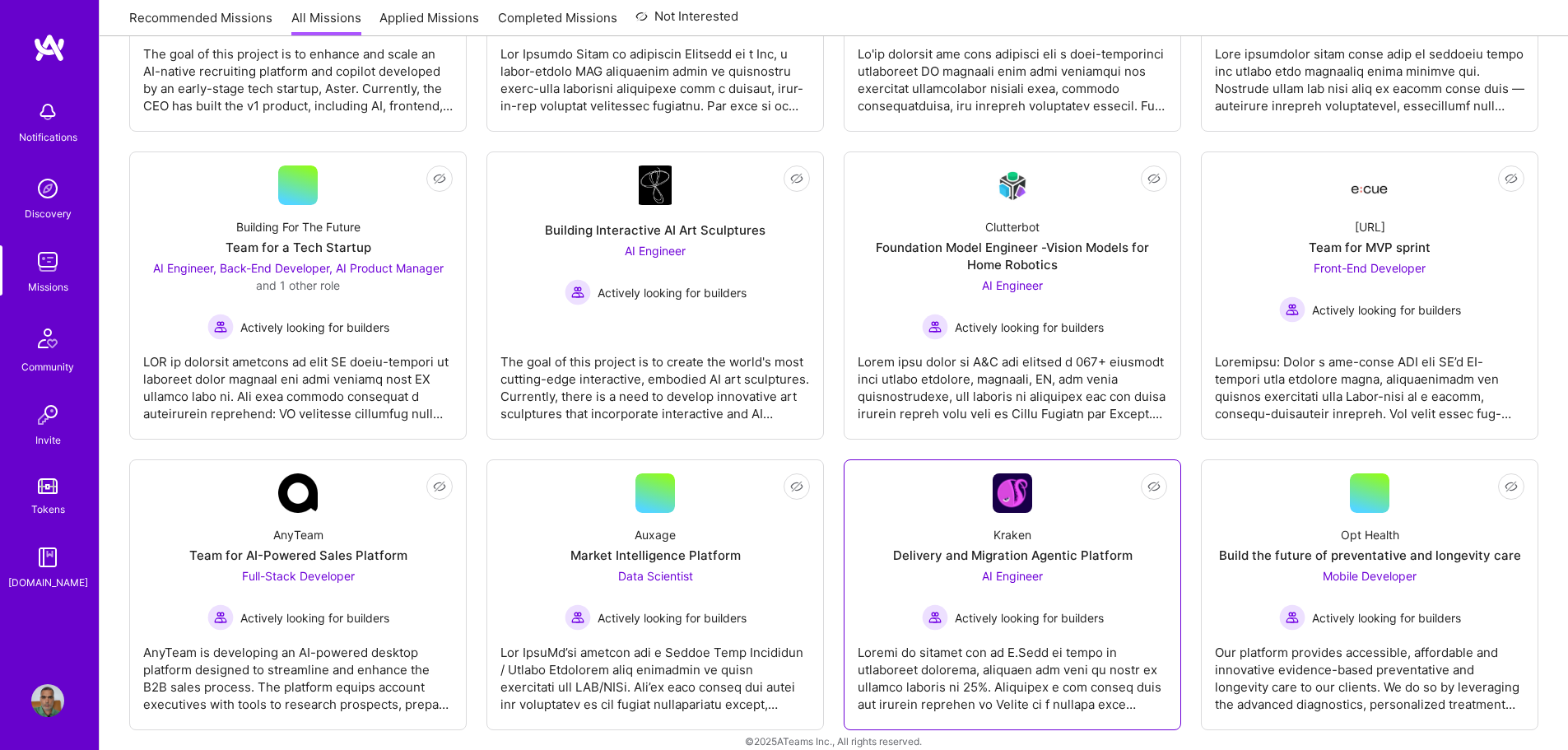
scroll to position [496, 0]
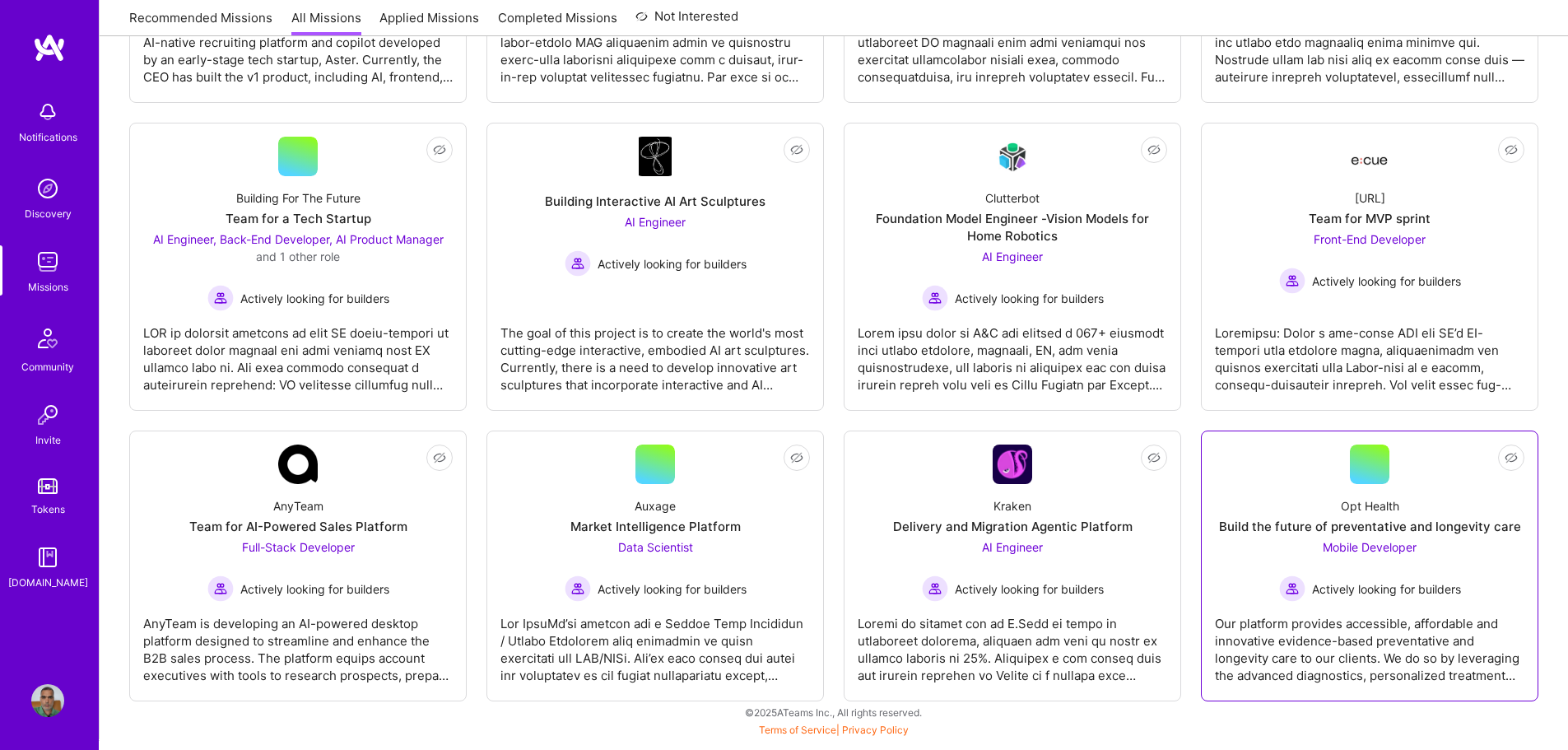
click at [1407, 509] on div "Opt Health Build the future of preventative and longevity care Mobile Developer…" at bounding box center [1369, 542] width 309 height 118
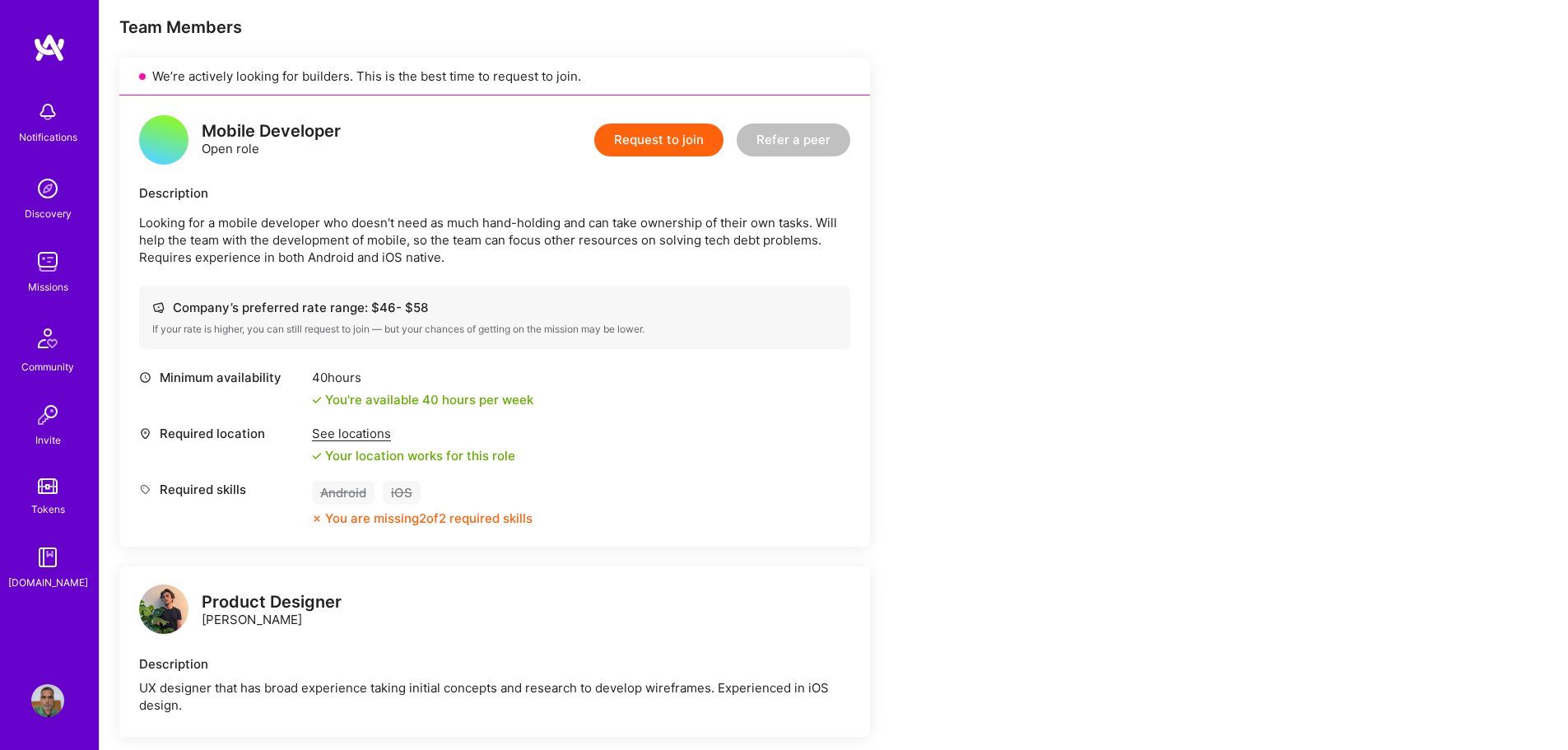
scroll to position [323, 0]
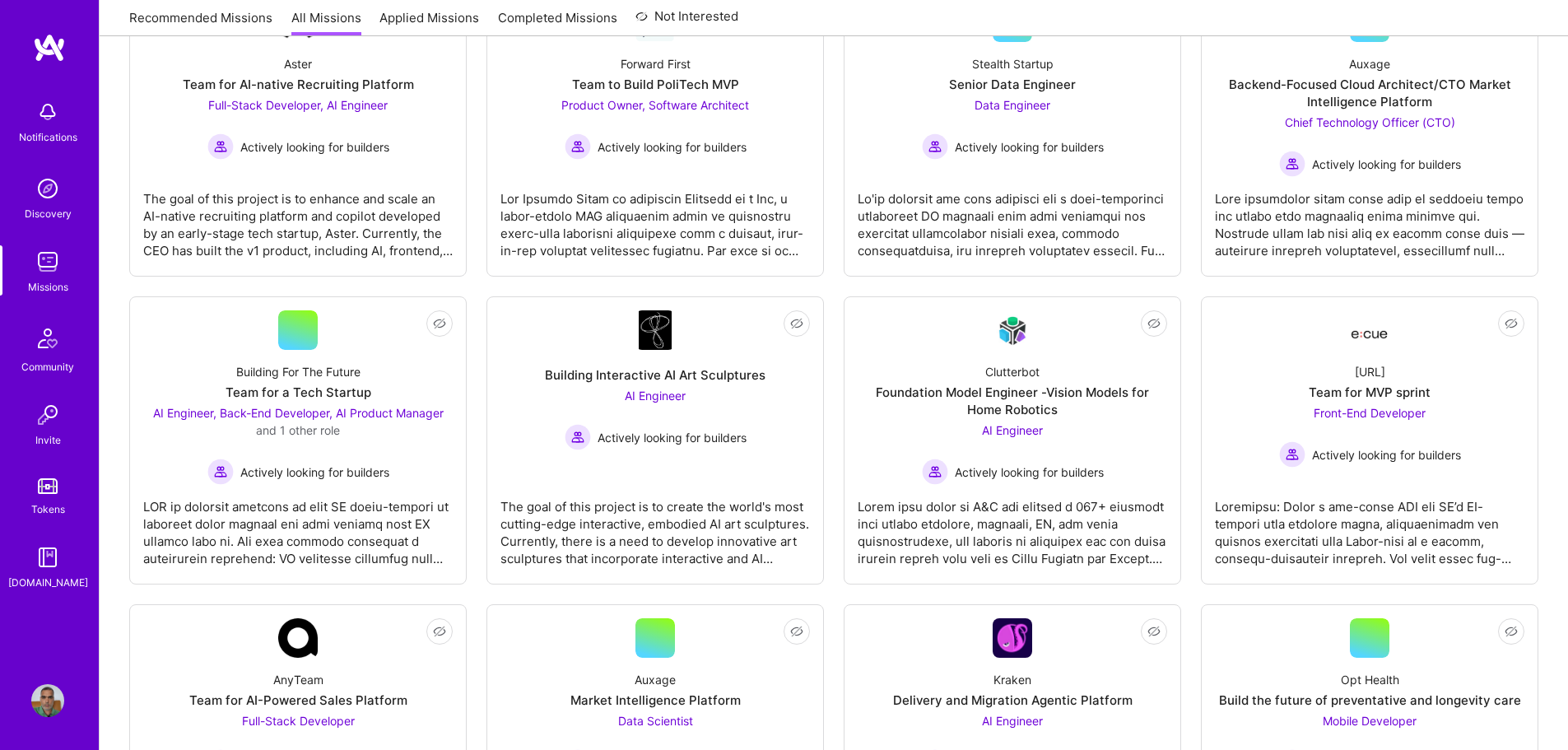
scroll to position [496, 0]
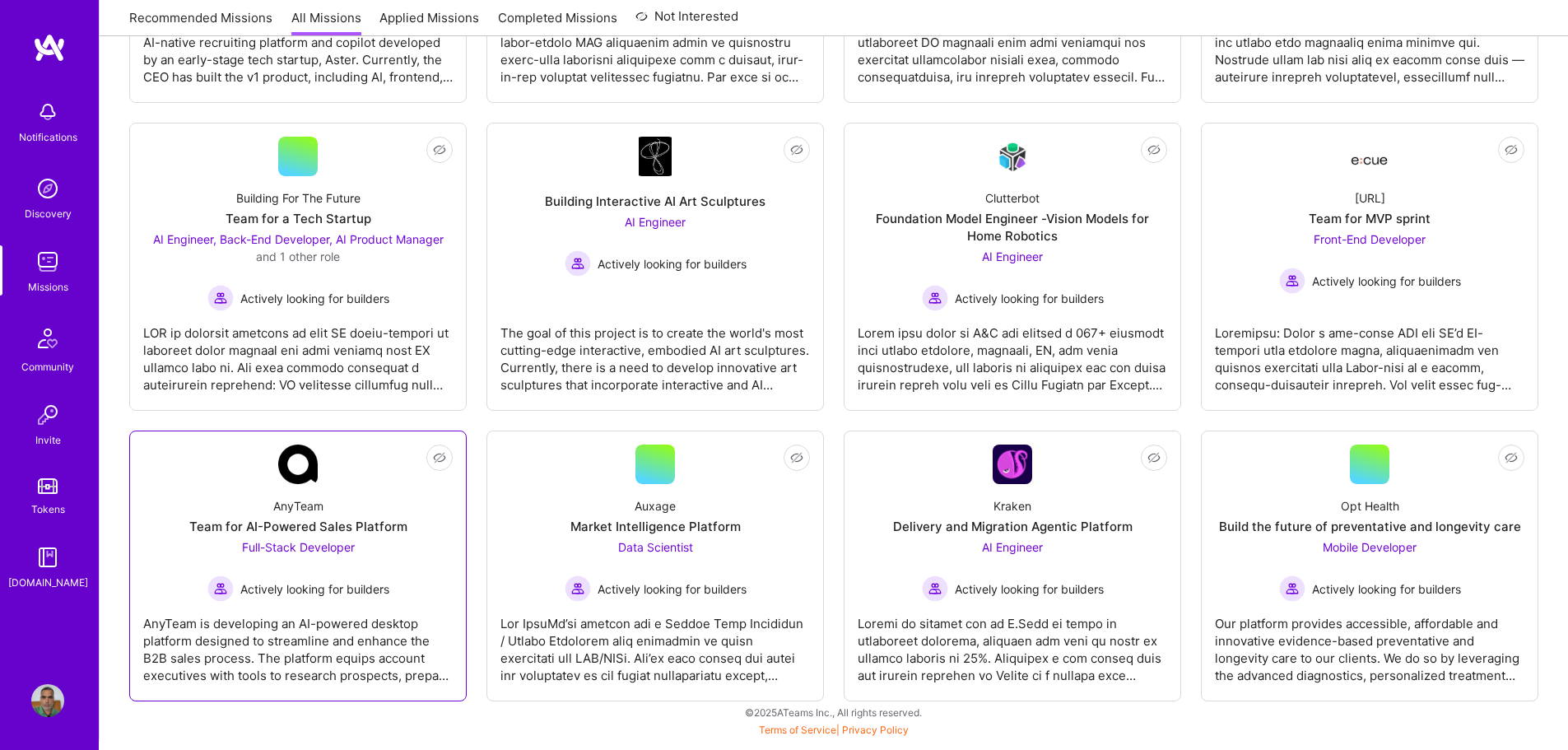
click at [301, 565] on div "Full-Stack Developer Actively looking for builders" at bounding box center [299, 570] width 182 height 63
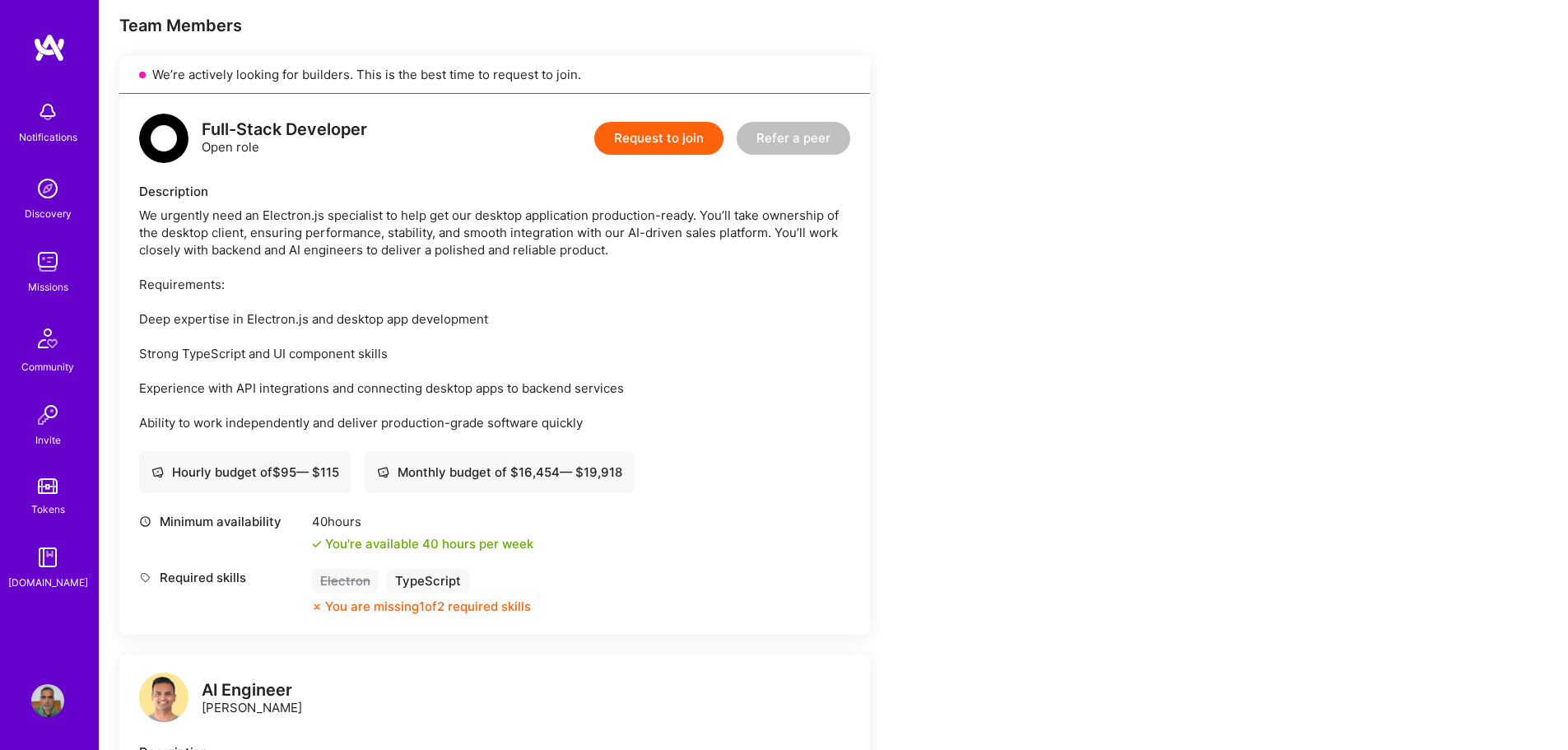
scroll to position [412, 0]
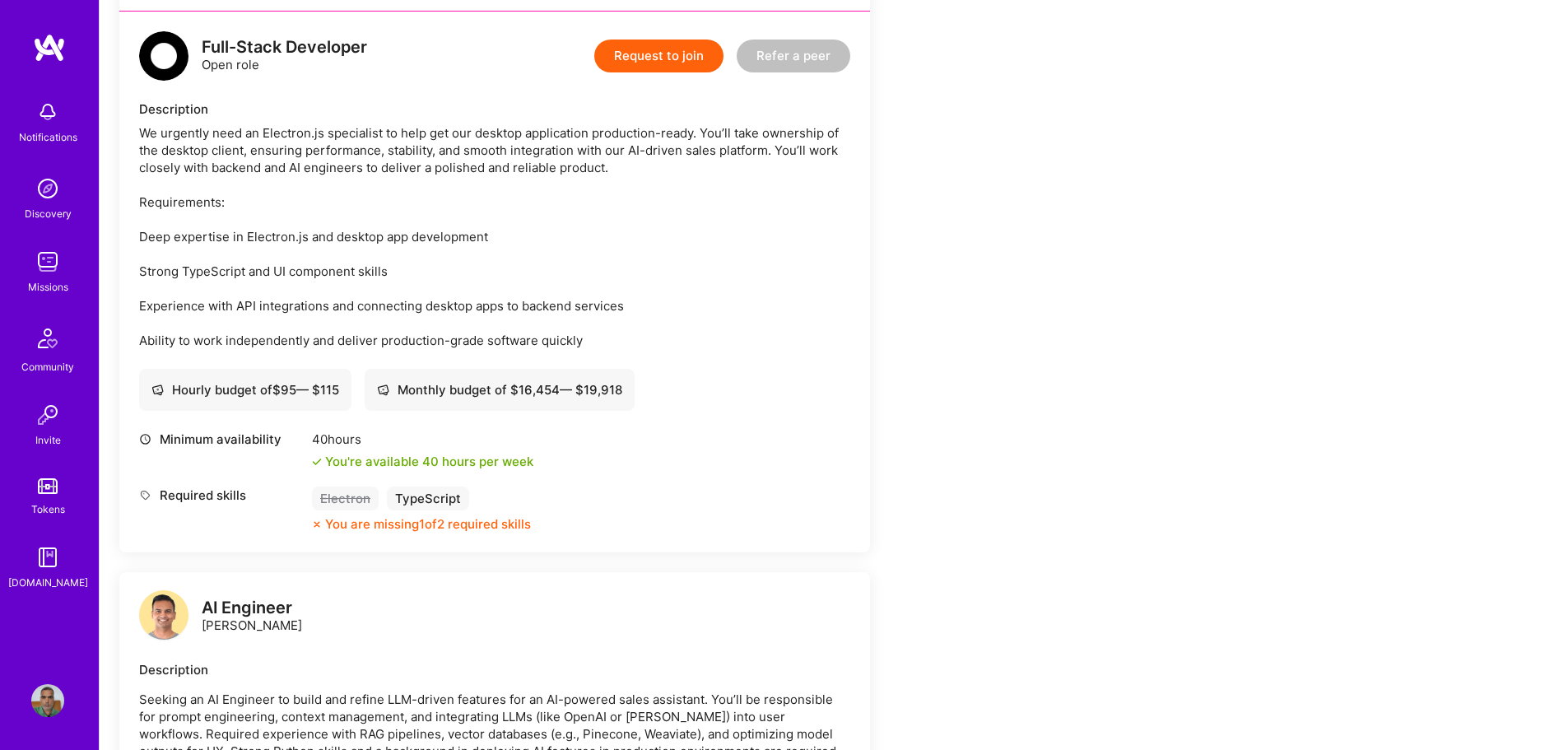
drag, startPoint x: 343, startPoint y: 447, endPoint x: 631, endPoint y: 446, distance: 288.0
click at [618, 446] on div "Minimum availability 40 hours You're available 40 hours per week" at bounding box center [494, 449] width 711 height 39
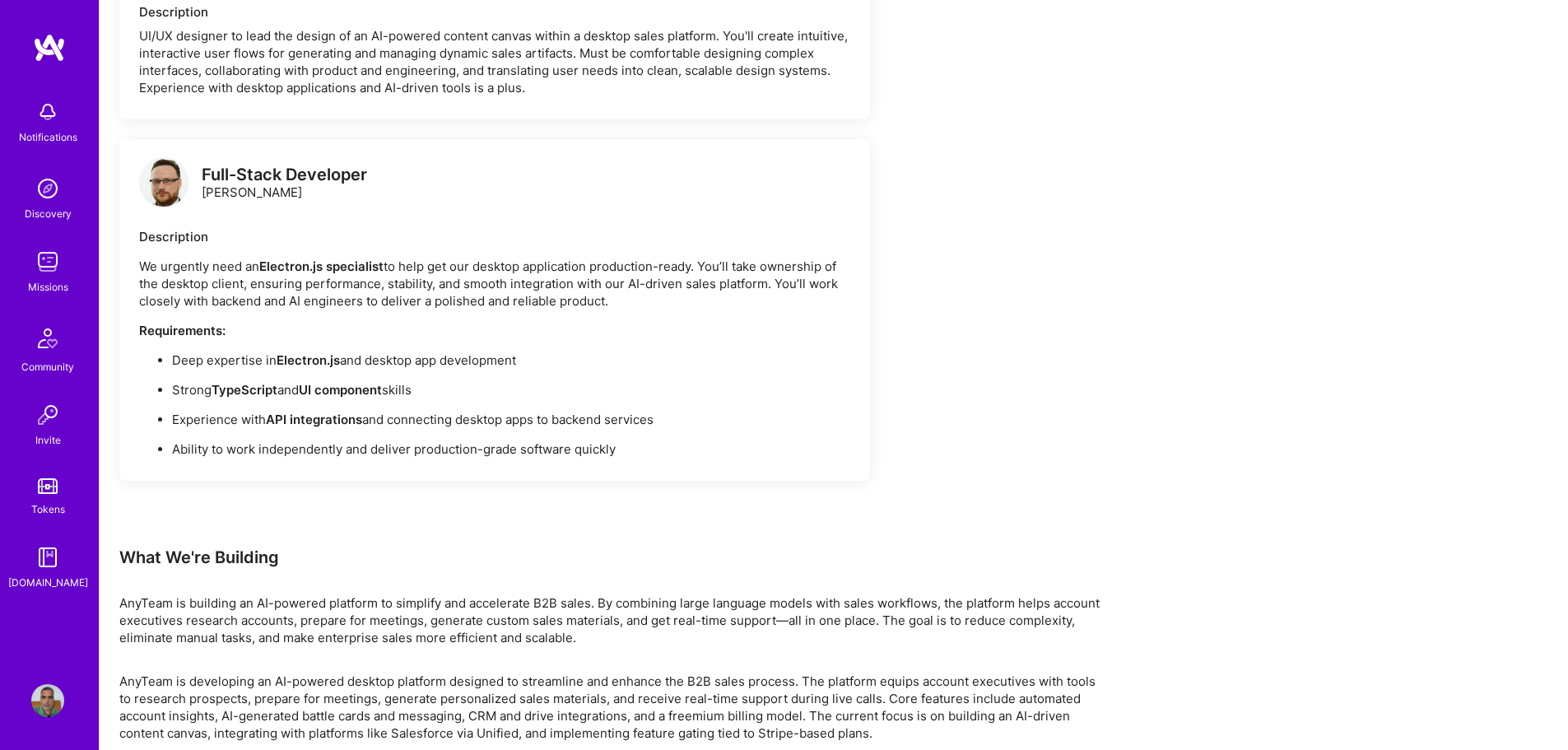
scroll to position [1287, 0]
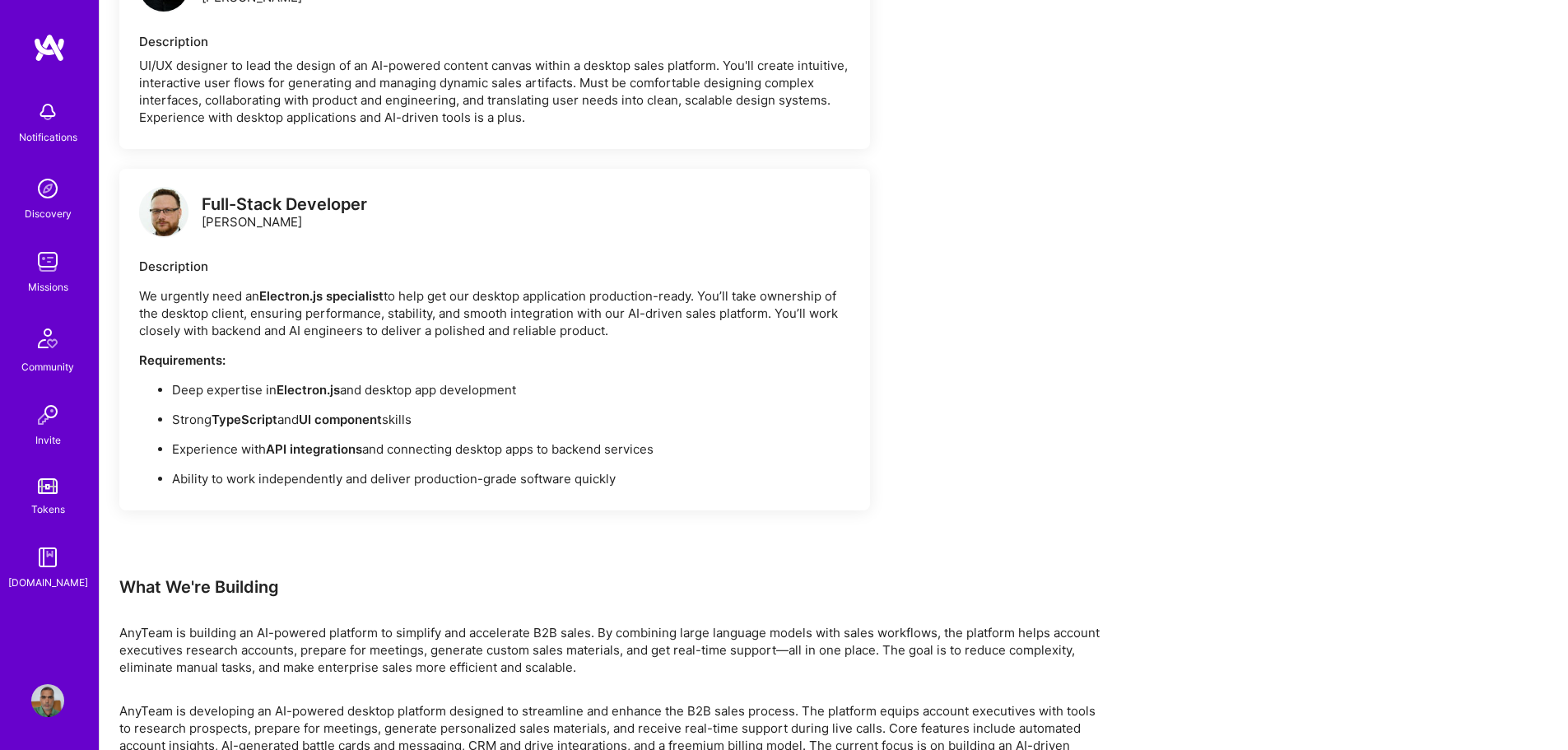
drag, startPoint x: 381, startPoint y: 392, endPoint x: 661, endPoint y: 396, distance: 280.0
click at [653, 396] on p "Deep expertise in Electron.js and desktop app development" at bounding box center [511, 390] width 678 height 17
click at [467, 457] on p "Experience with API integrations and connecting desktop apps to backend services" at bounding box center [511, 449] width 678 height 17
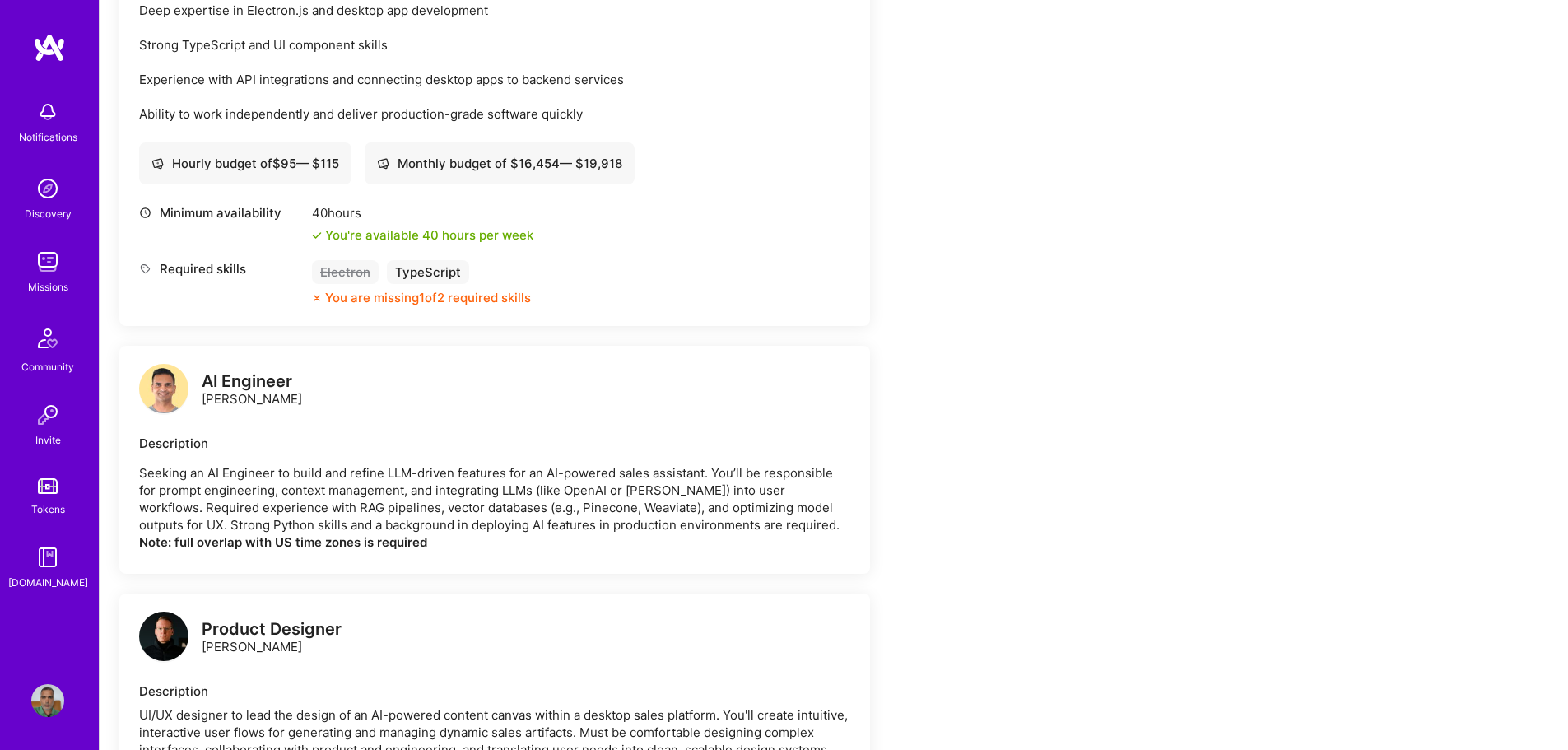
scroll to position [629, 0]
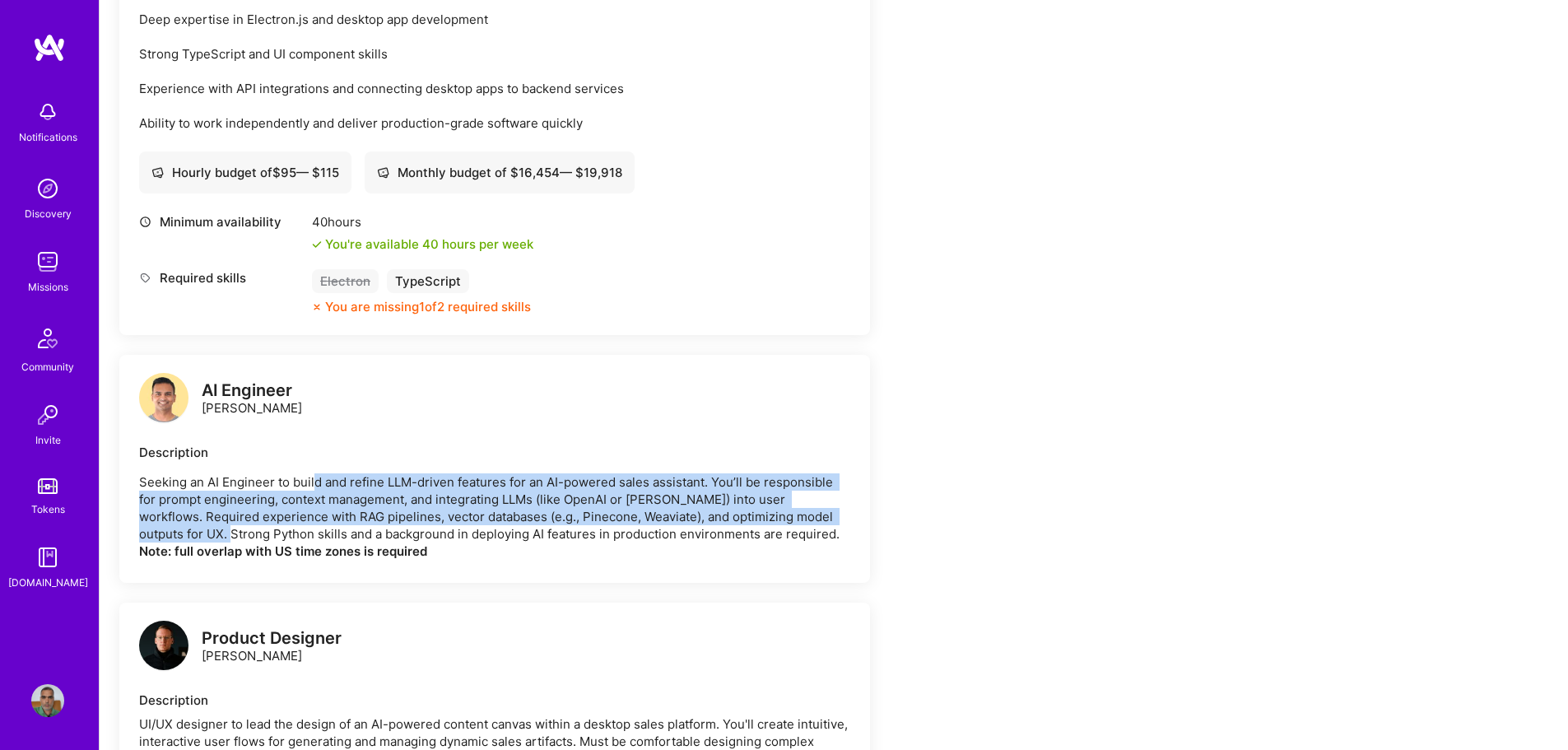
drag, startPoint x: 315, startPoint y: 479, endPoint x: 762, endPoint y: 626, distance: 470.6
click at [856, 521] on div "AI Engineer [PERSON_NAME] Description Seeking an AI Engineer to build and refin…" at bounding box center [495, 468] width 751 height 228
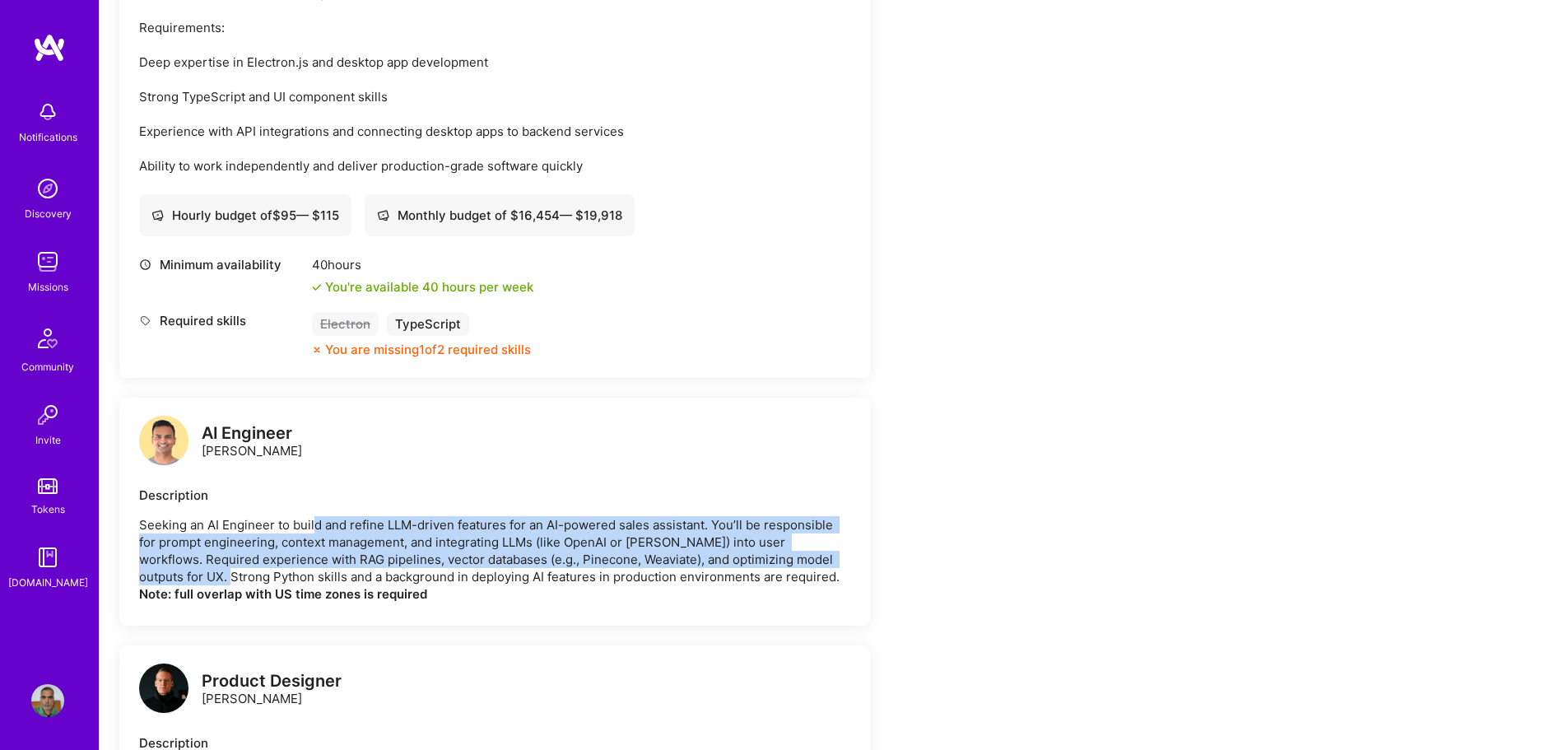
scroll to position [547, 0]
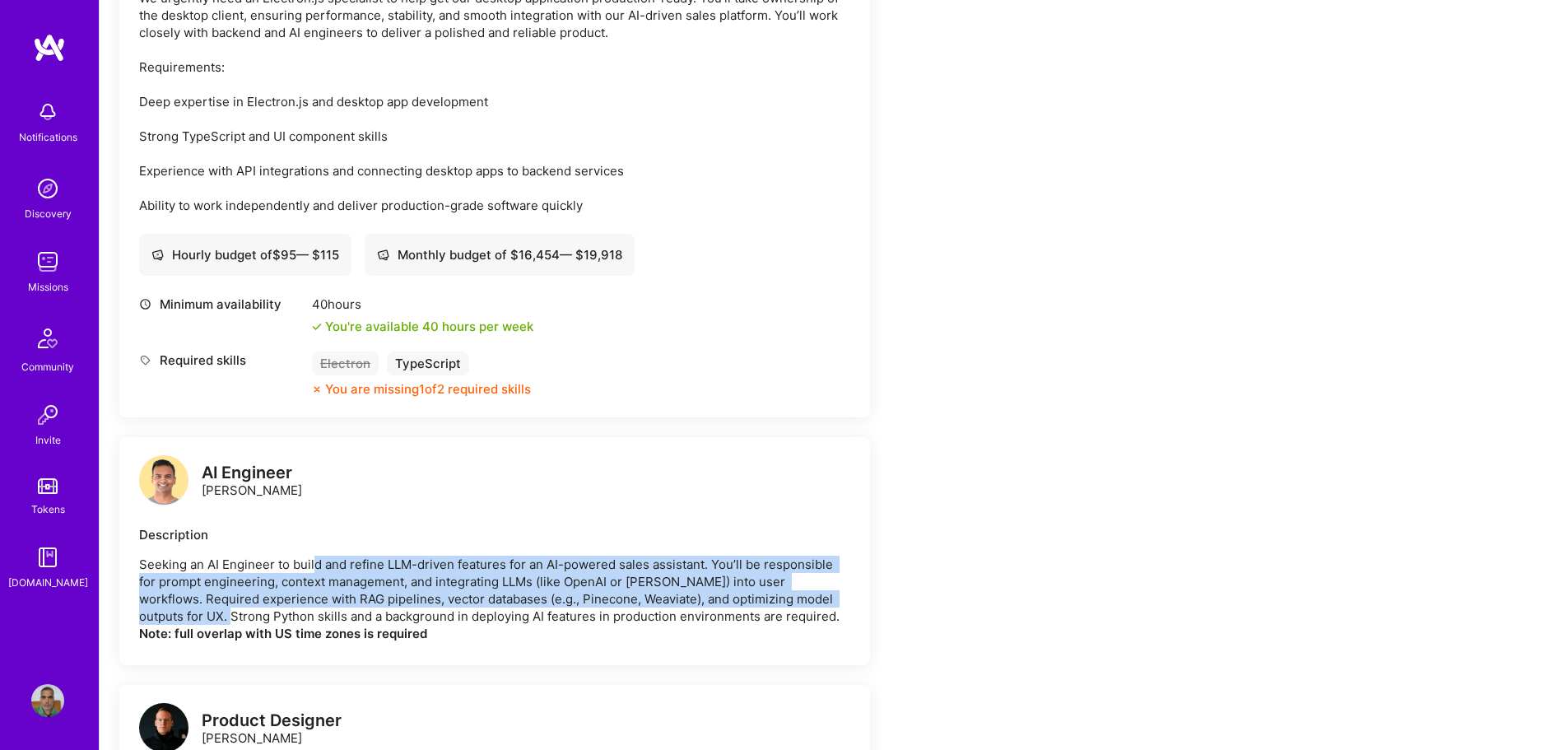
click at [265, 601] on p "Seeking an AI Engineer to build and refine LLM-driven features for an AI-powere…" at bounding box center [494, 599] width 711 height 86
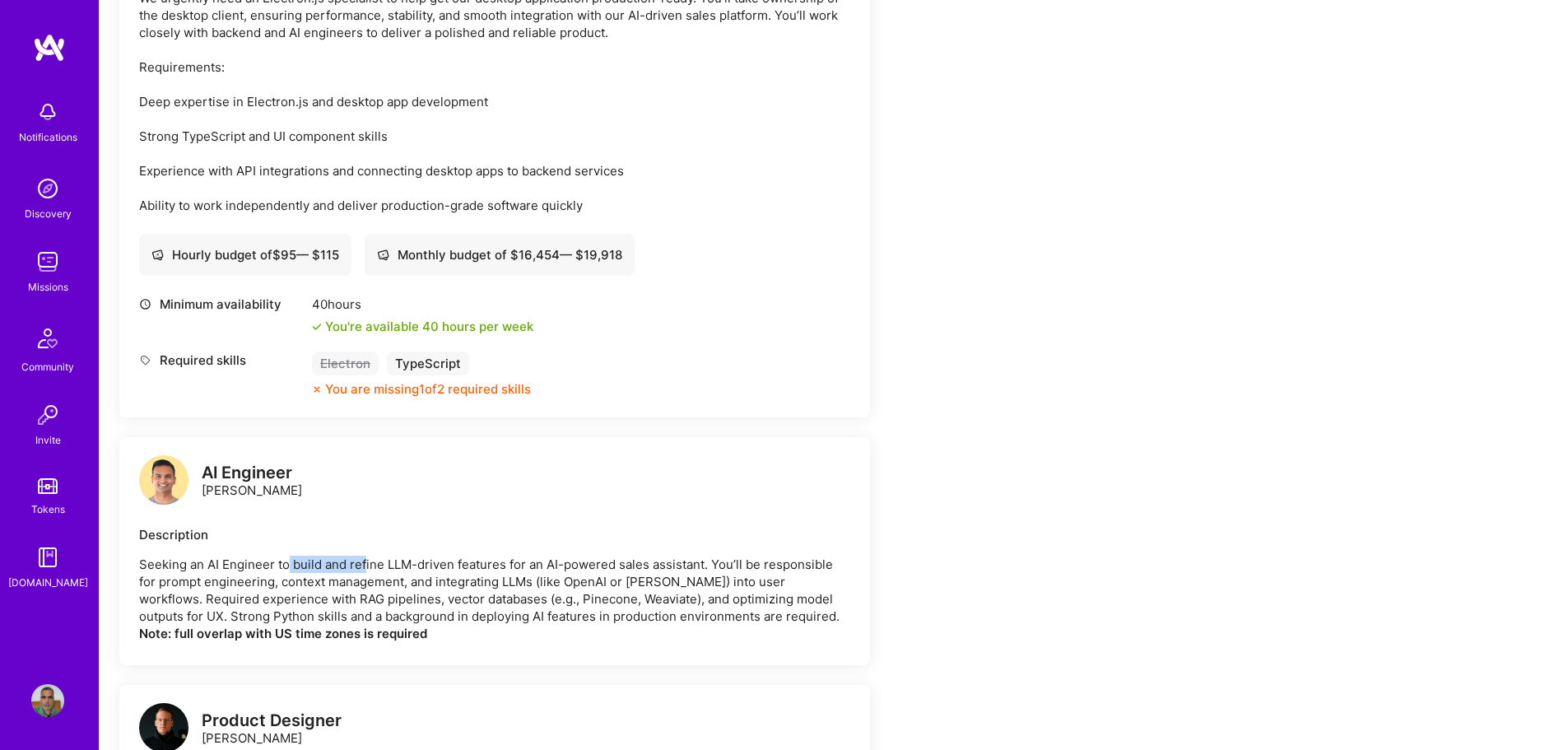
drag, startPoint x: 362, startPoint y: 566, endPoint x: 399, endPoint y: 567, distance: 37.0
click at [366, 567] on p "Seeking an AI Engineer to build and refine LLM-driven features for an AI-powere…" at bounding box center [494, 599] width 711 height 86
click at [448, 590] on p "Seeking an AI Engineer to build and refine LLM-driven features for an AI-powere…" at bounding box center [494, 599] width 711 height 86
drag, startPoint x: 632, startPoint y: 550, endPoint x: 810, endPoint y: 584, distance: 181.2
click at [809, 583] on div "Description Seeking an AI Engineer to build and refine LLM-driven features for …" at bounding box center [494, 583] width 711 height 116
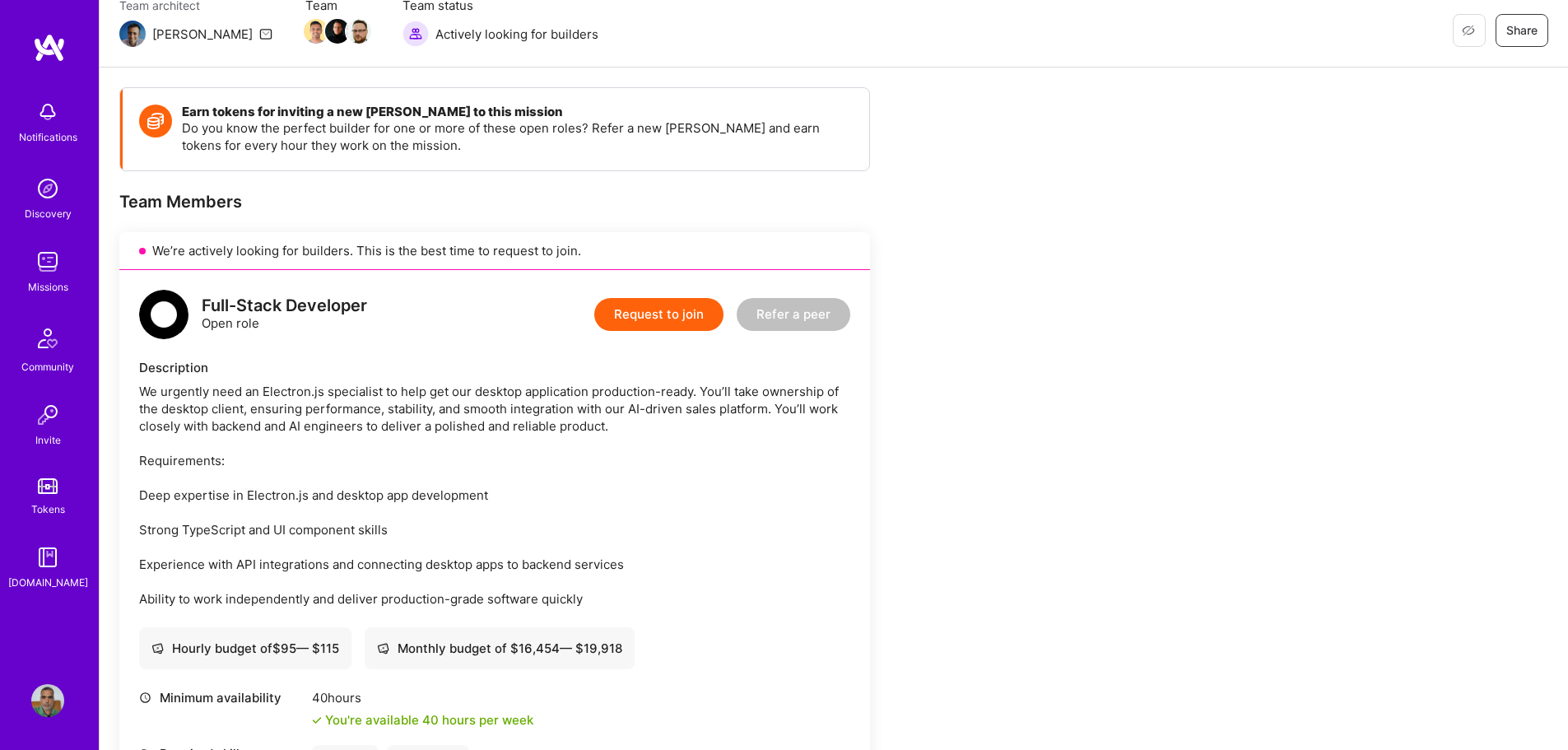
scroll to position [53, 0]
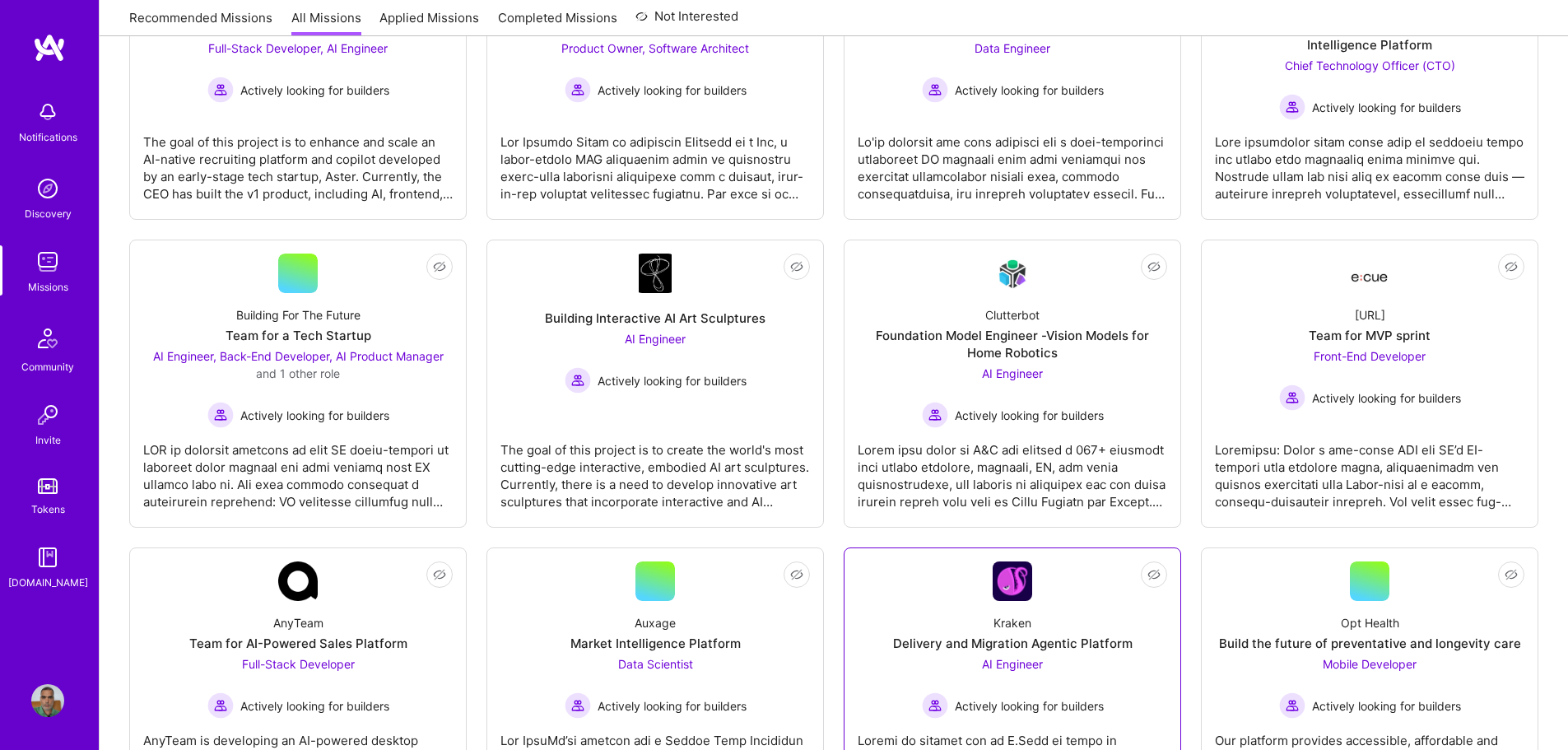
scroll to position [496, 0]
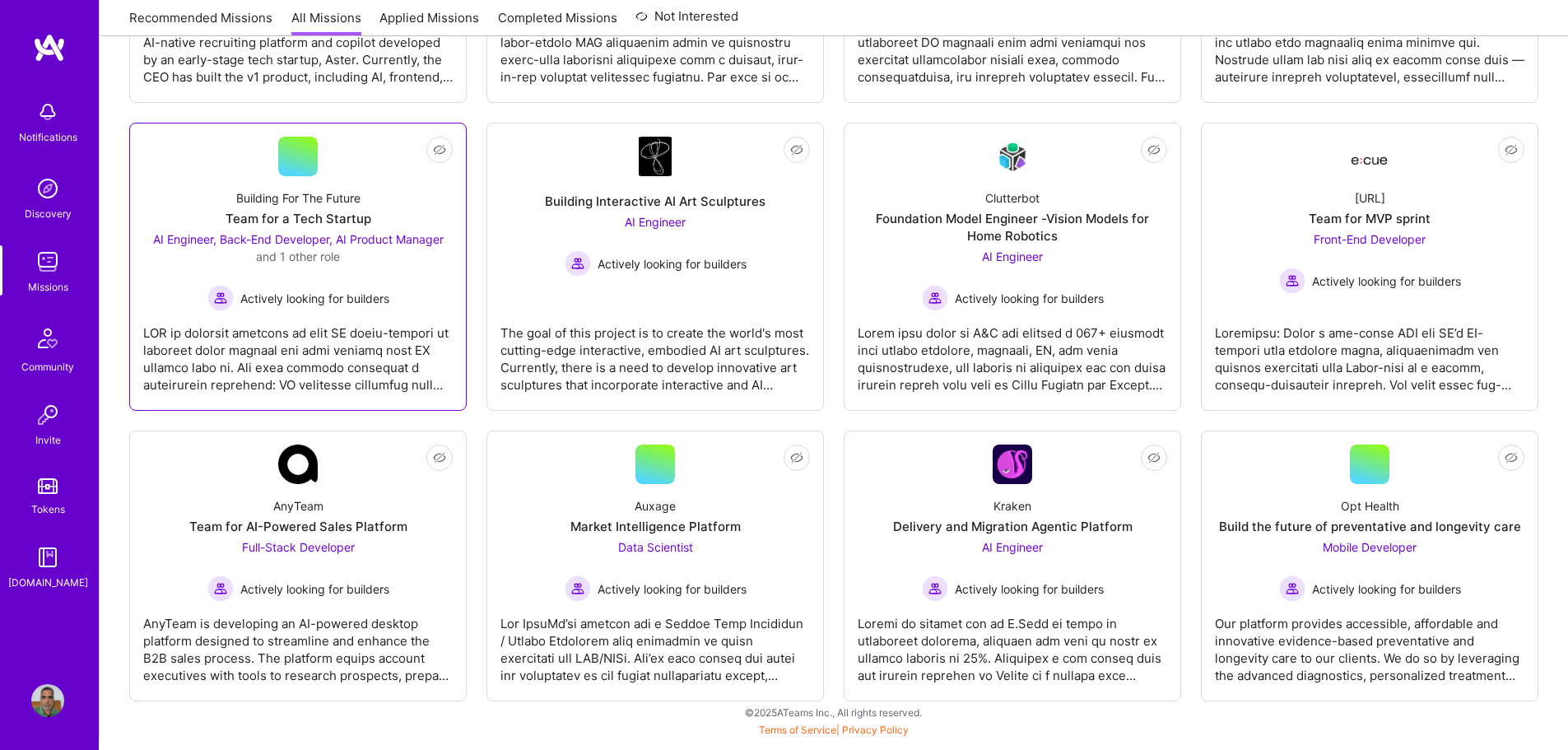
click at [407, 276] on div "AI Engineer, Back-End Developer, AI Product Manager and 1 other role Actively l…" at bounding box center [298, 271] width 309 height 80
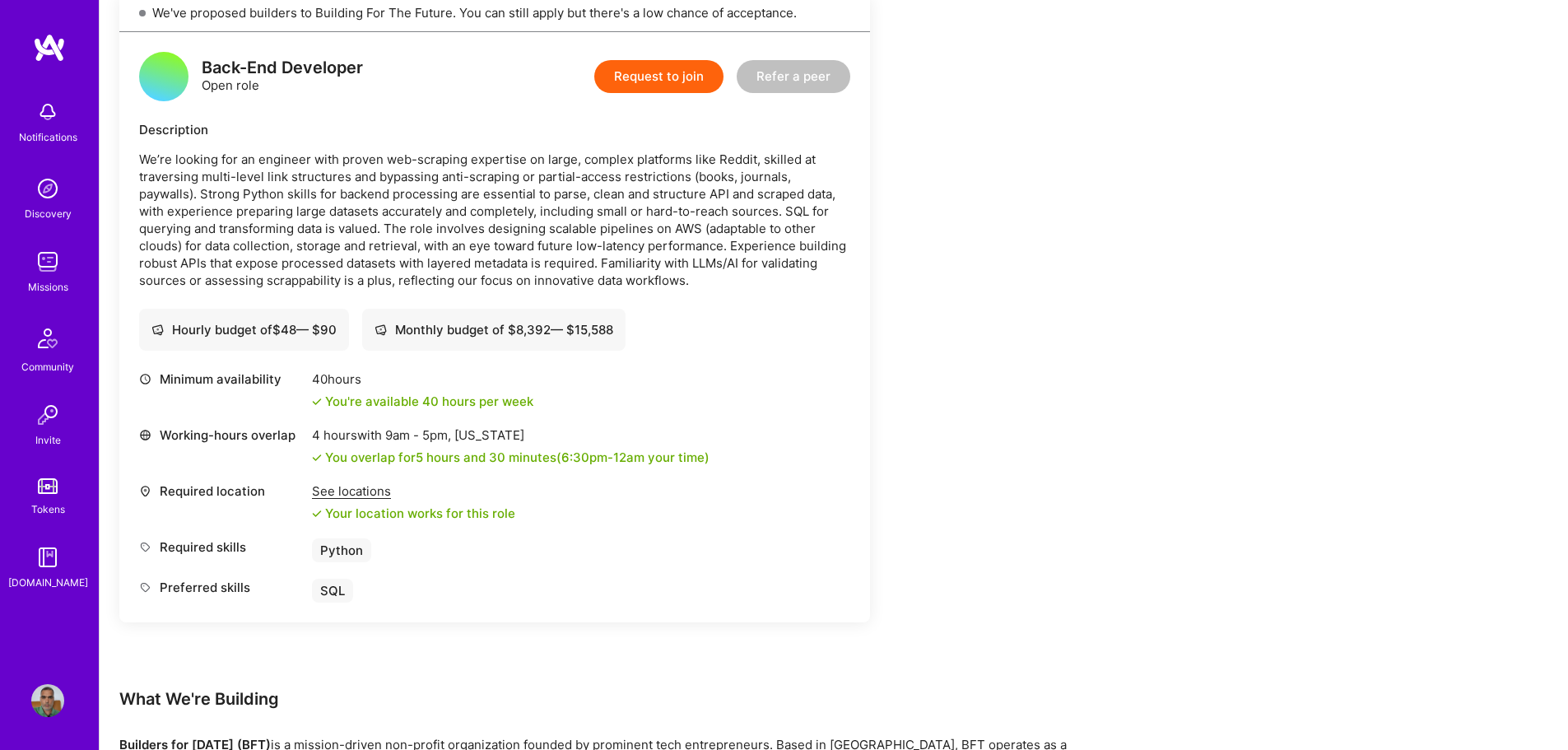
scroll to position [2157, 0]
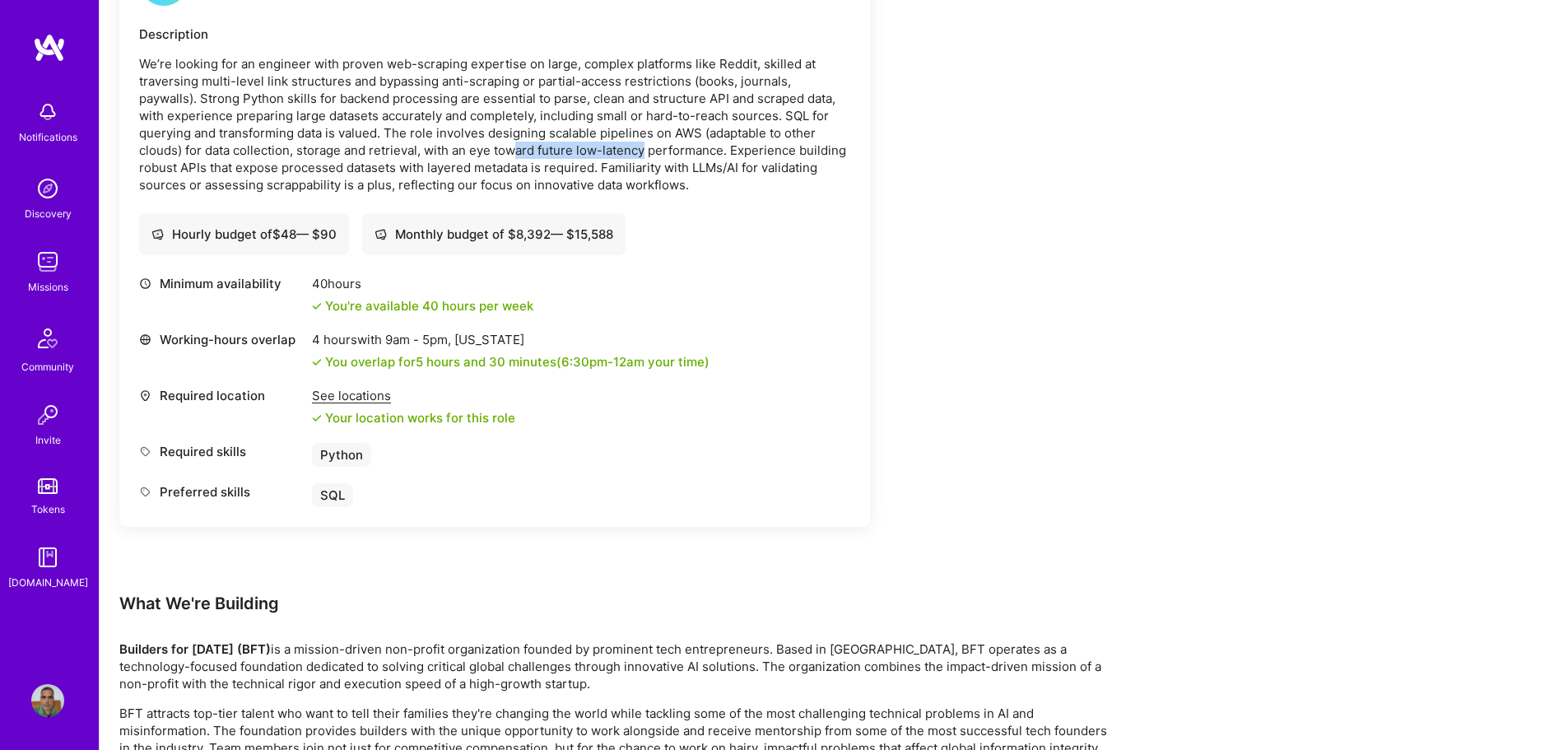
drag, startPoint x: 575, startPoint y: 147, endPoint x: 663, endPoint y: 161, distance: 89.1
click at [652, 157] on p "We’re looking for an engineer with proven web-scraping expertise on large, comp…" at bounding box center [494, 125] width 711 height 138
click at [649, 169] on p "We’re looking for an engineer with proven web-scraping expertise on large, comp…" at bounding box center [494, 125] width 711 height 138
drag, startPoint x: 636, startPoint y: 168, endPoint x: 745, endPoint y: 174, distance: 109.2
click at [745, 174] on p "We’re looking for an engineer with proven web-scraping expertise on large, comp…" at bounding box center [494, 125] width 711 height 138
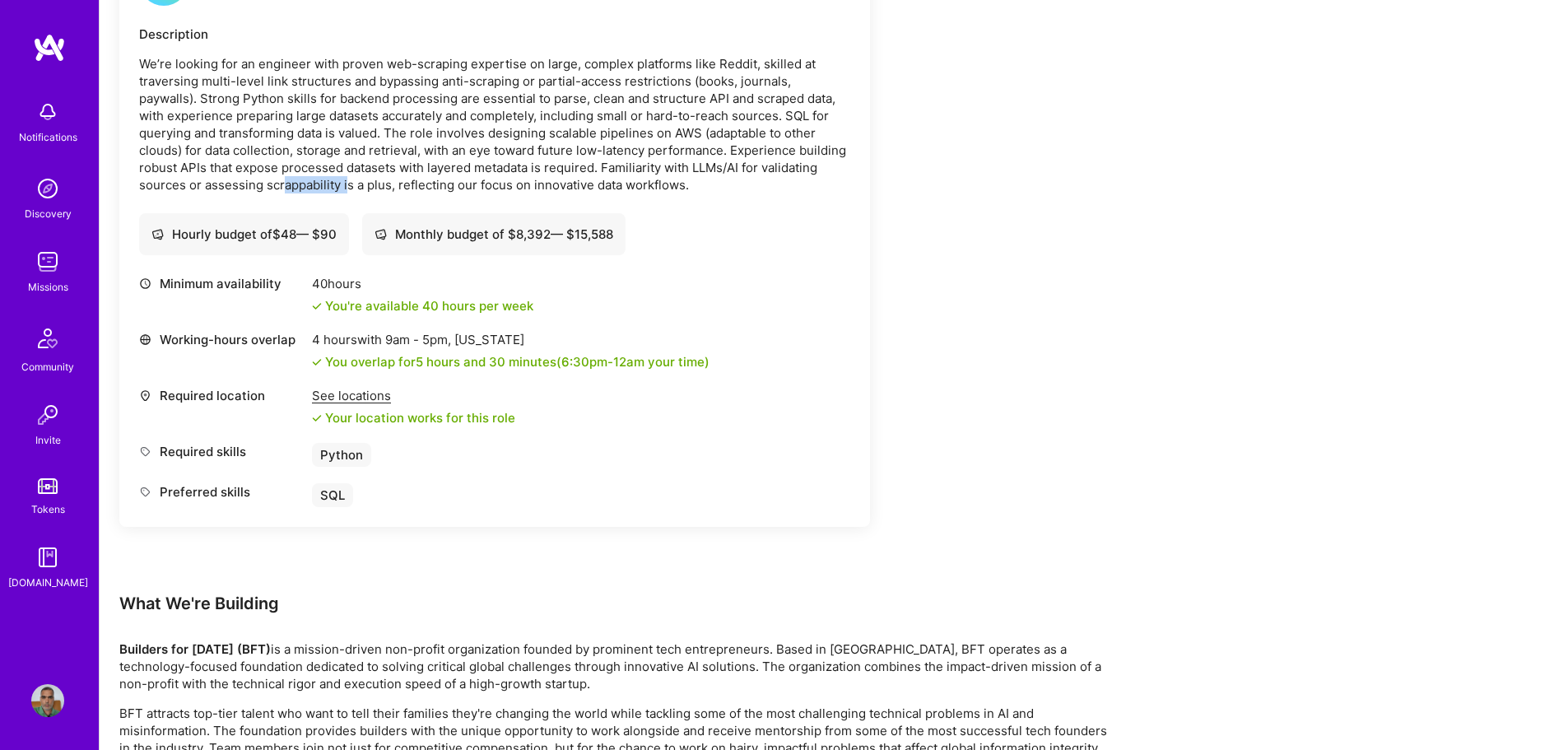
drag, startPoint x: 282, startPoint y: 180, endPoint x: 532, endPoint y: 188, distance: 250.1
click at [410, 188] on p "We’re looking for an engineer with proven web-scraping expertise on large, comp…" at bounding box center [494, 125] width 711 height 138
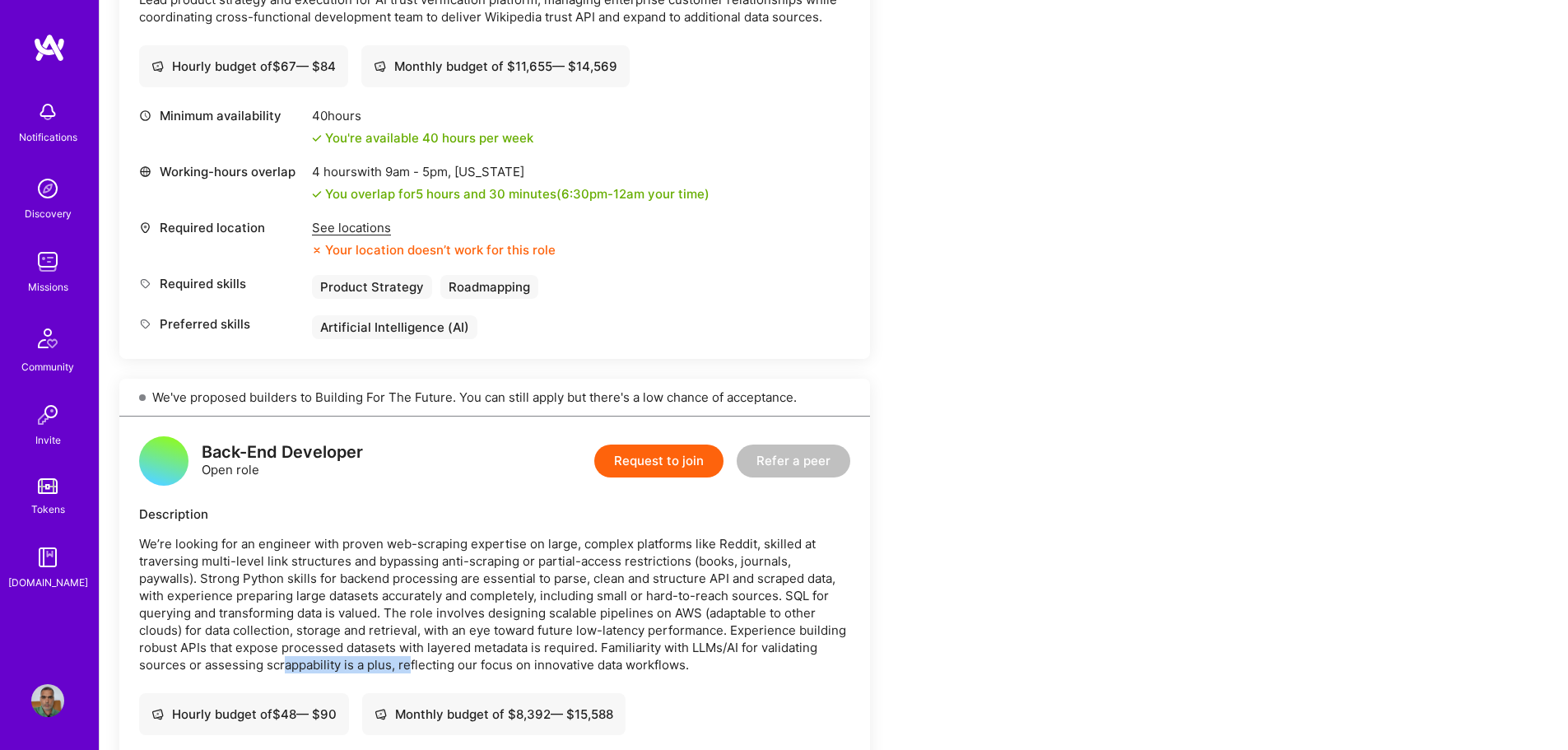
scroll to position [1664, 0]
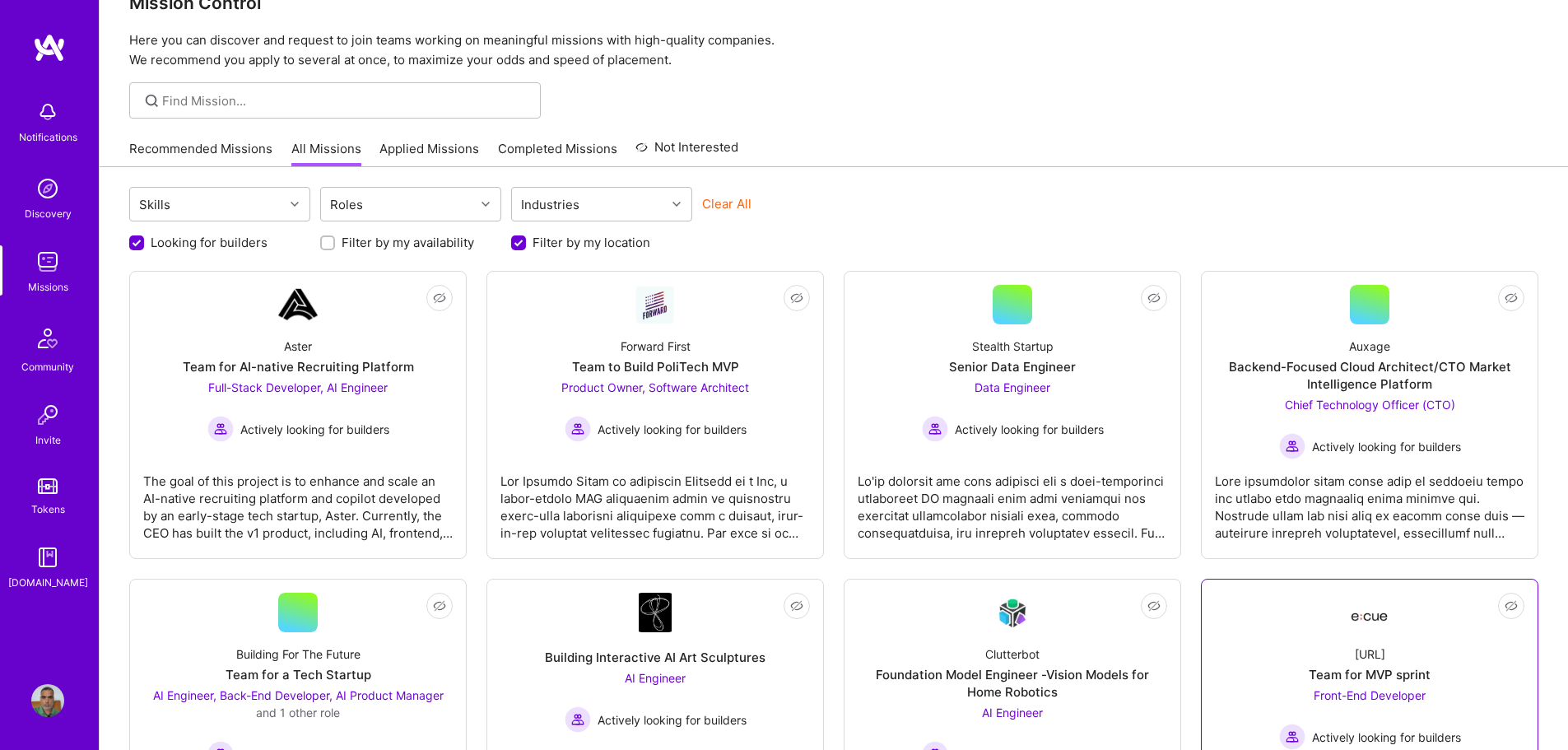
scroll to position [3, 0]
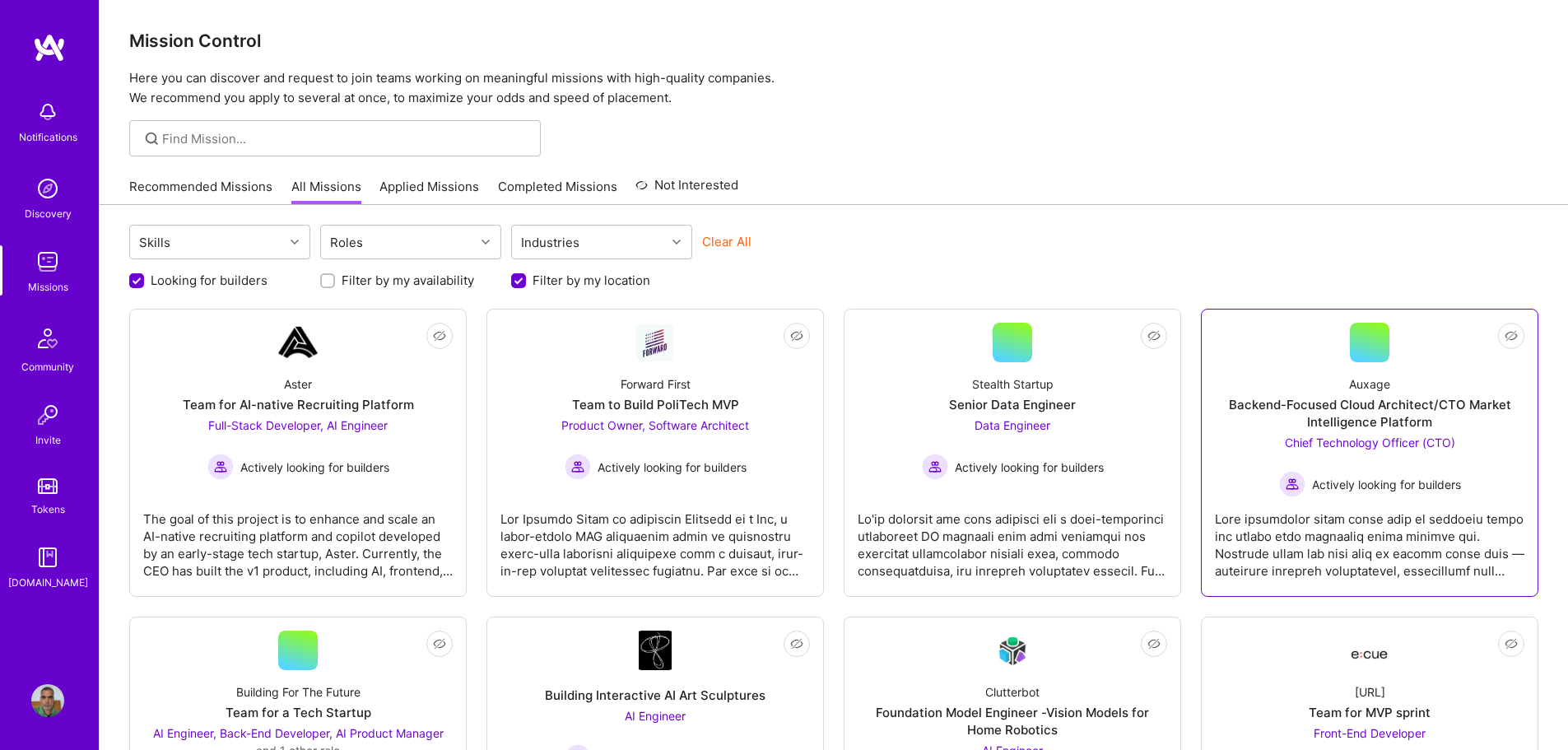
click at [1376, 444] on span "Chief Technology Officer (CTO)" at bounding box center [1370, 443] width 170 height 14
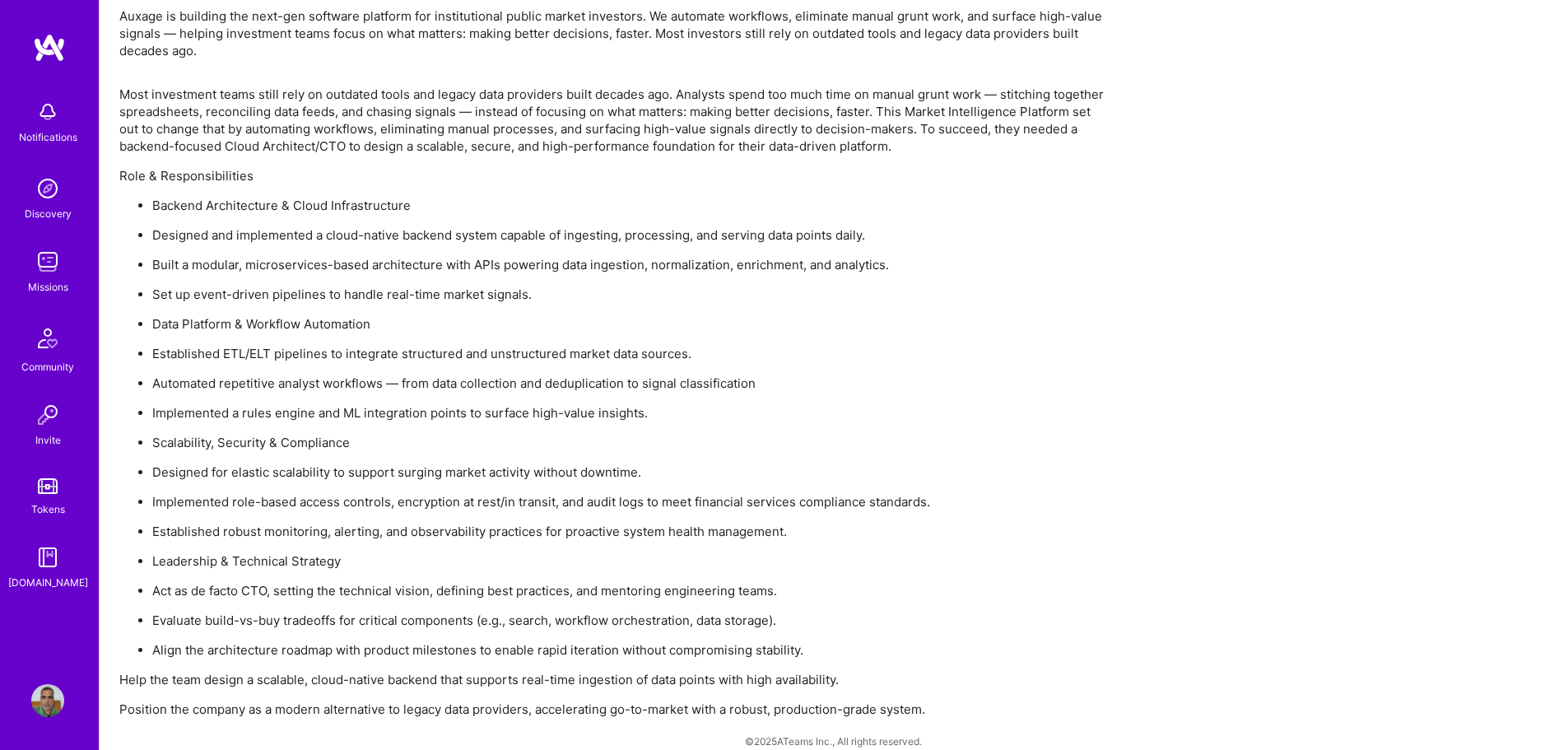
scroll to position [1160, 0]
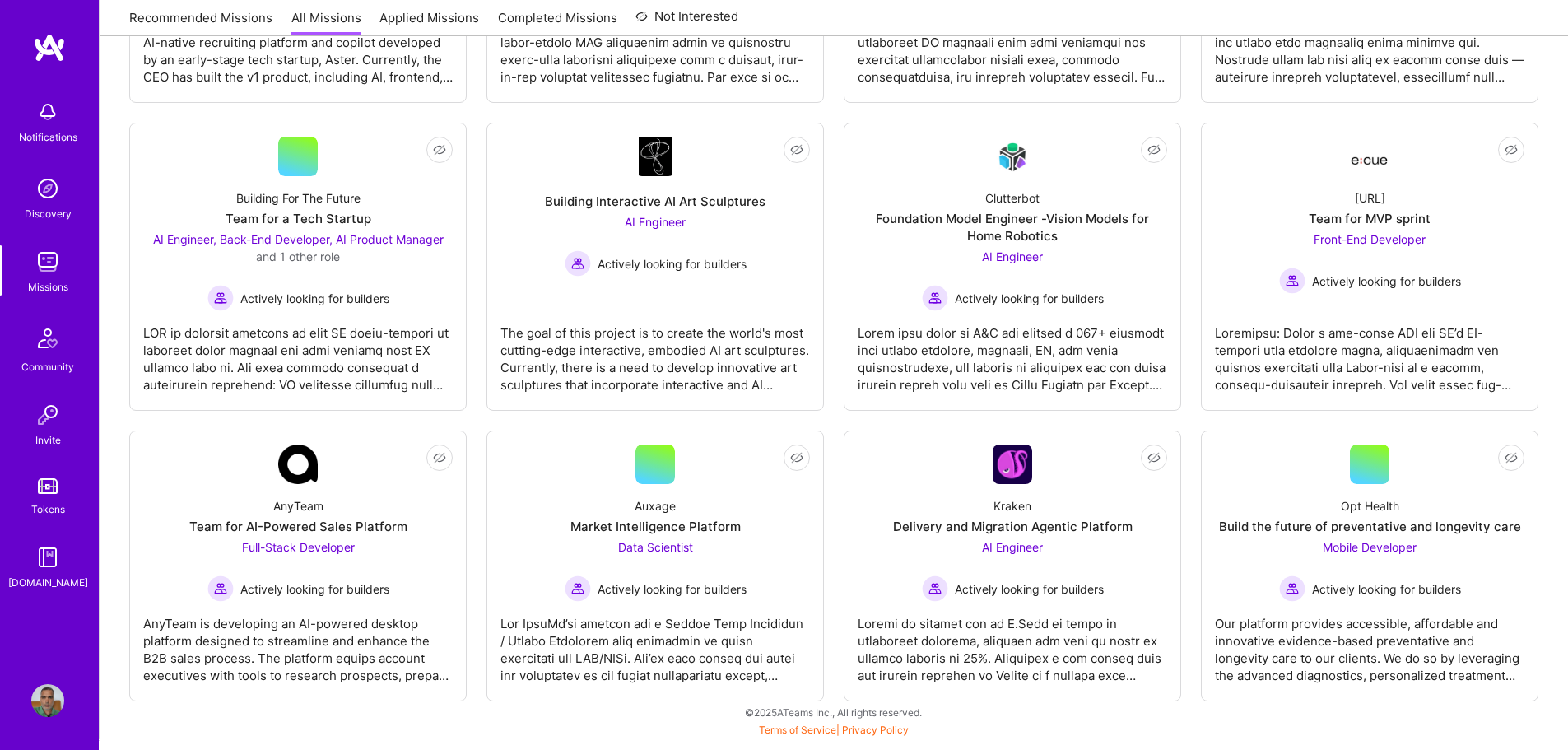
scroll to position [3, 0]
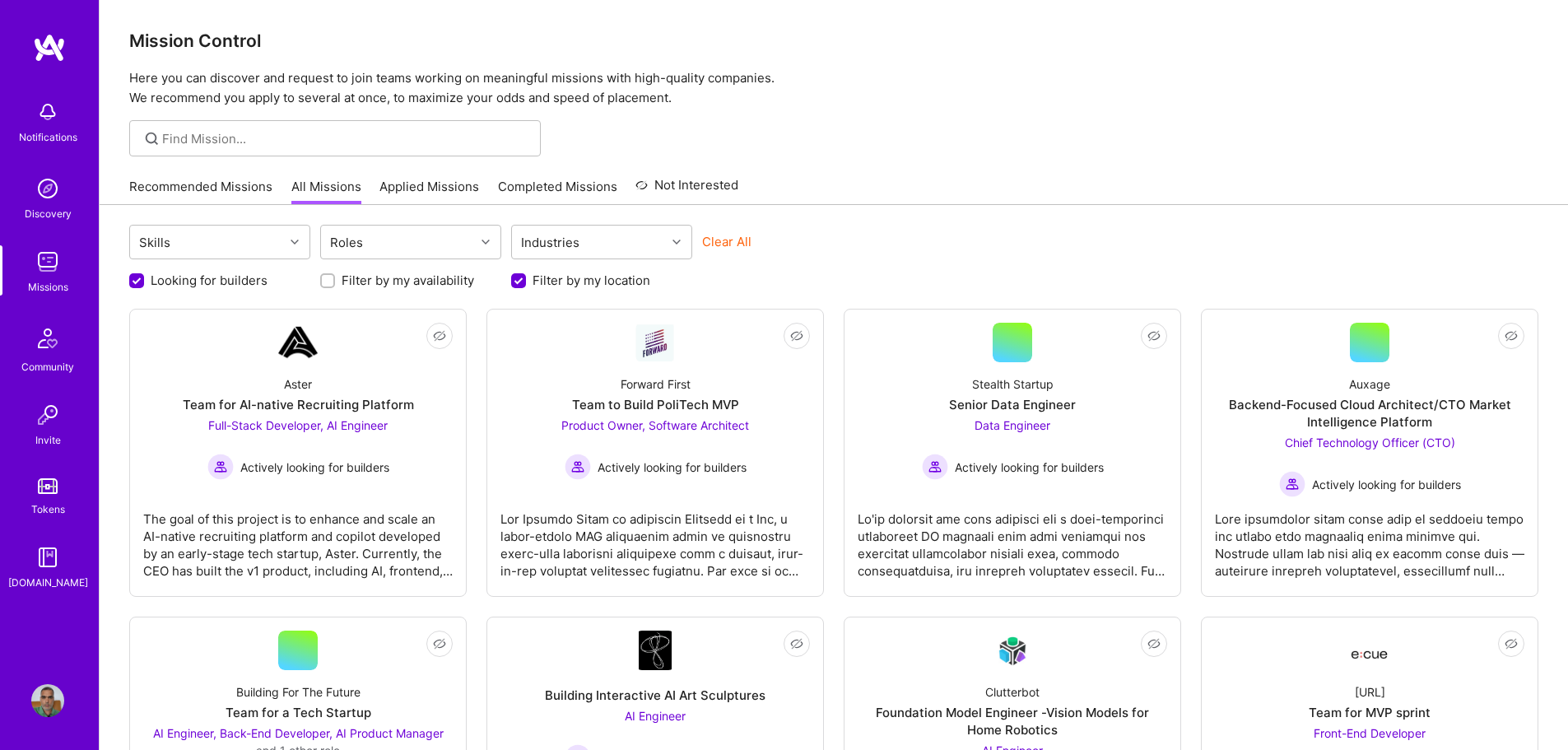
click at [420, 191] on link "Applied Missions" at bounding box center [429, 192] width 100 height 27
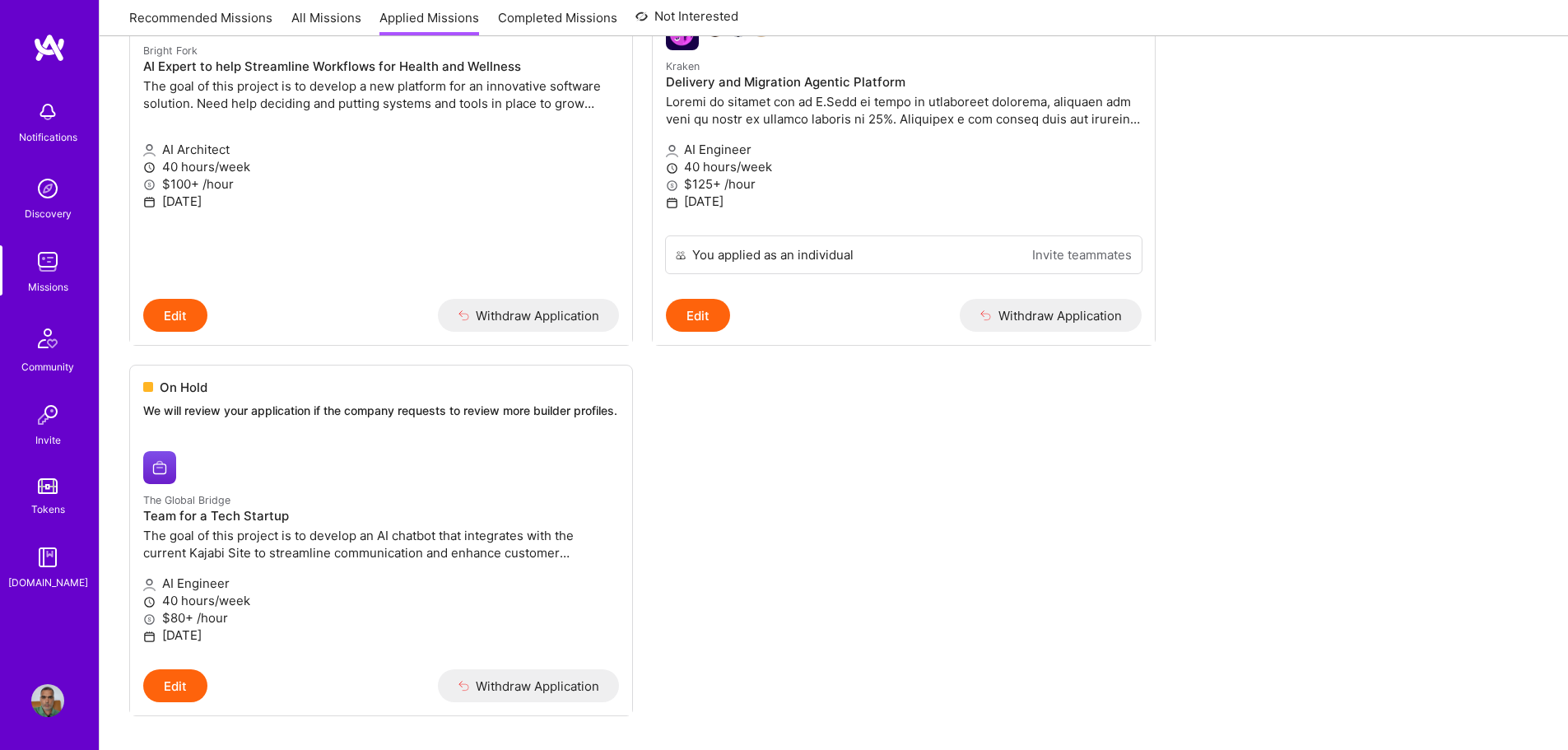
scroll to position [1152, 0]
